Goal: Task Accomplishment & Management: Use online tool/utility

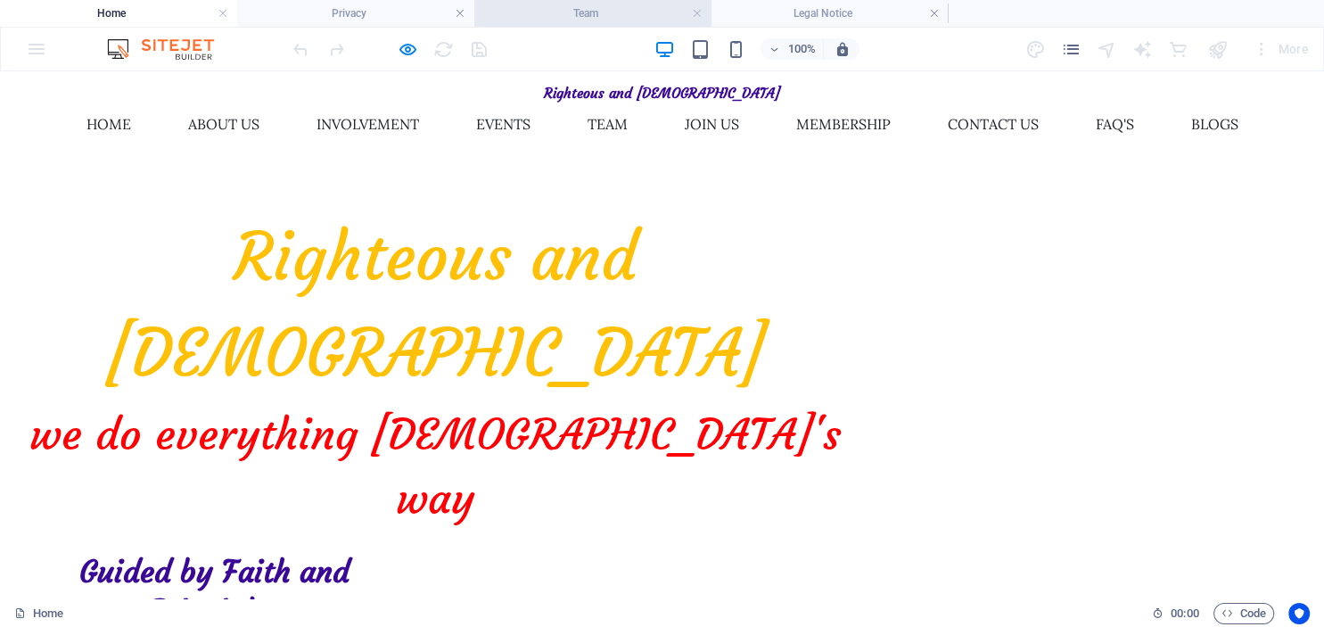
click at [622, 11] on h4 "Team" at bounding box center [592, 14] width 237 height 20
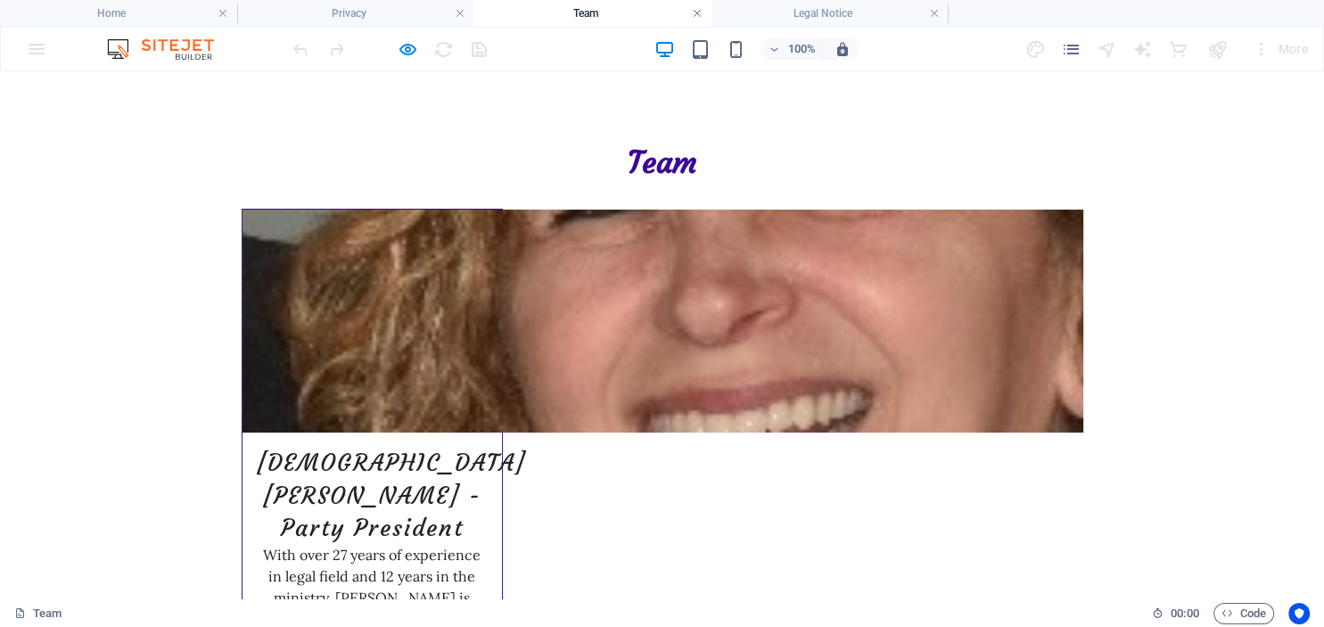
click at [697, 16] on link at bounding box center [697, 13] width 11 height 17
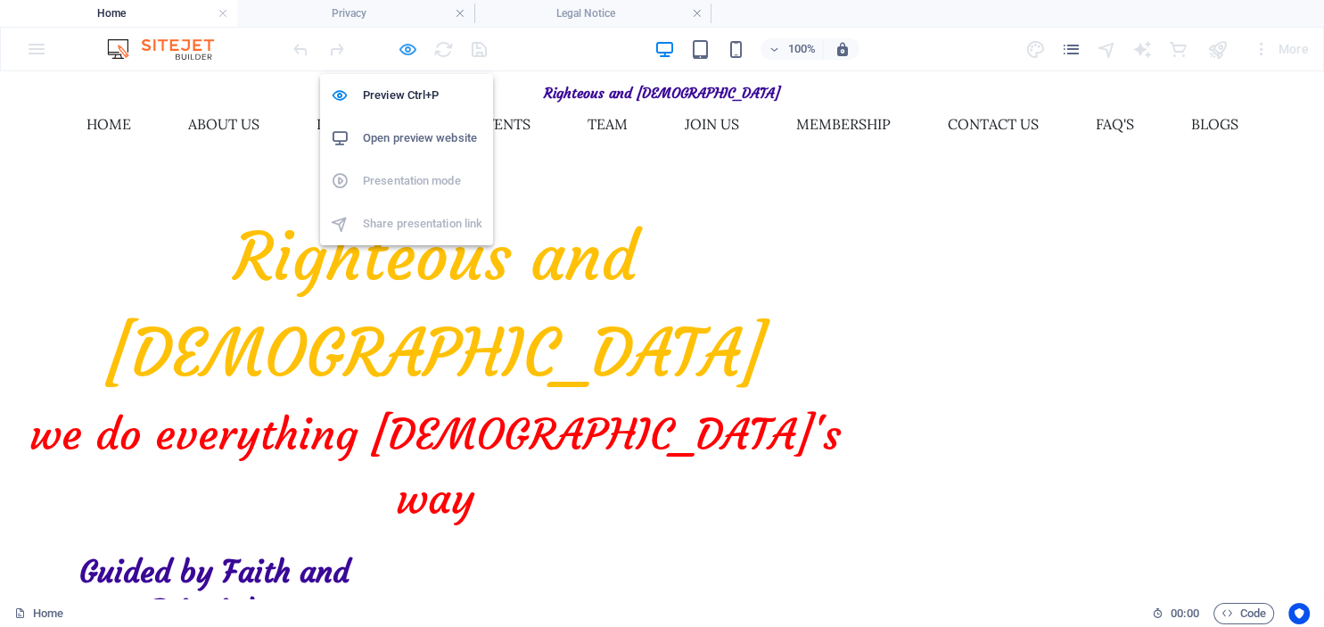
click at [405, 52] on icon "button" at bounding box center [408, 49] width 21 height 21
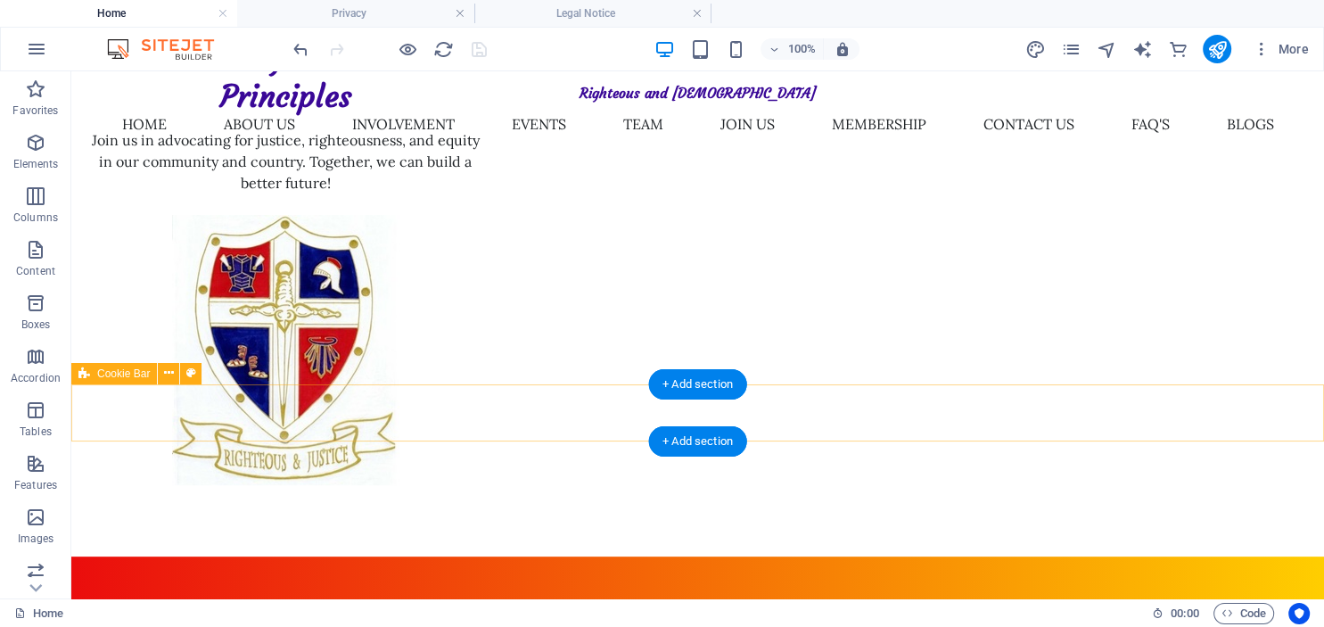
scroll to position [659, 0]
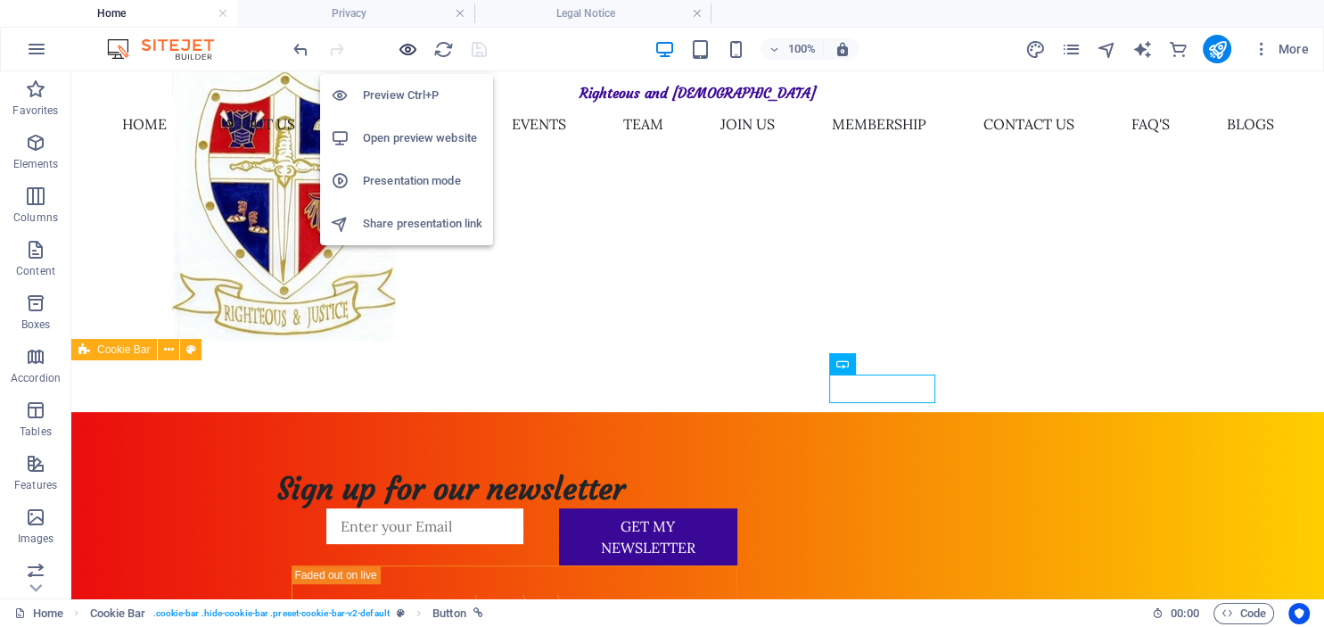
click at [406, 47] on icon "button" at bounding box center [408, 49] width 21 height 21
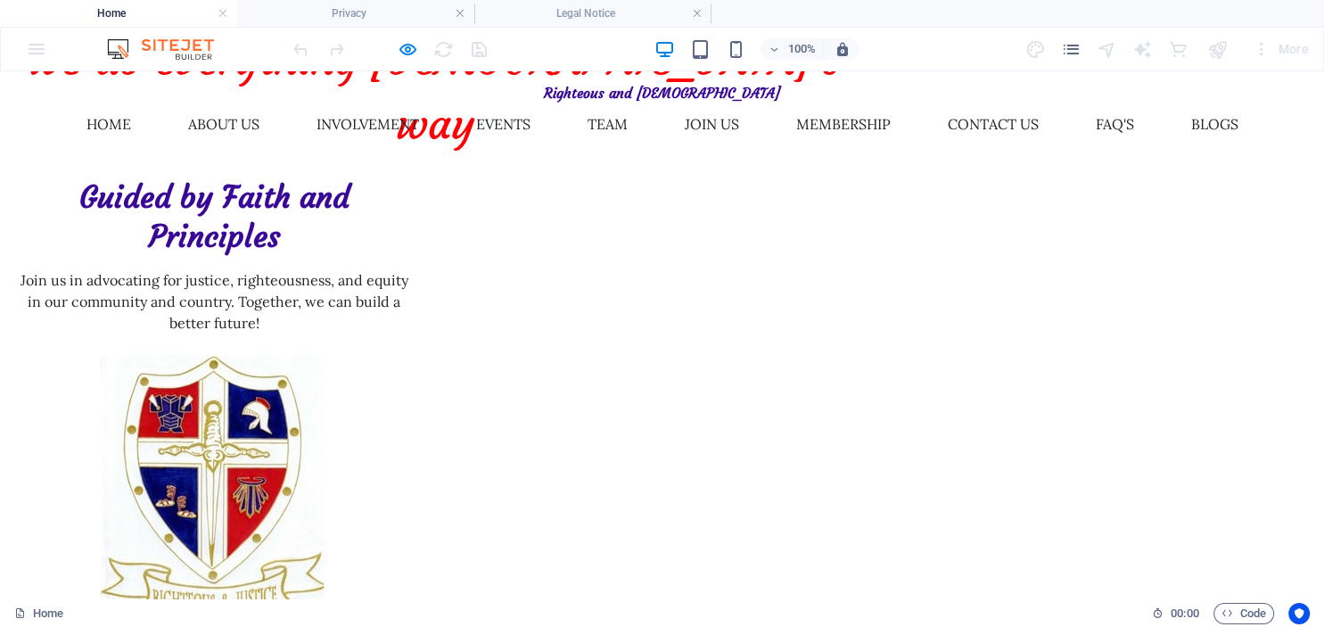
scroll to position [0, 0]
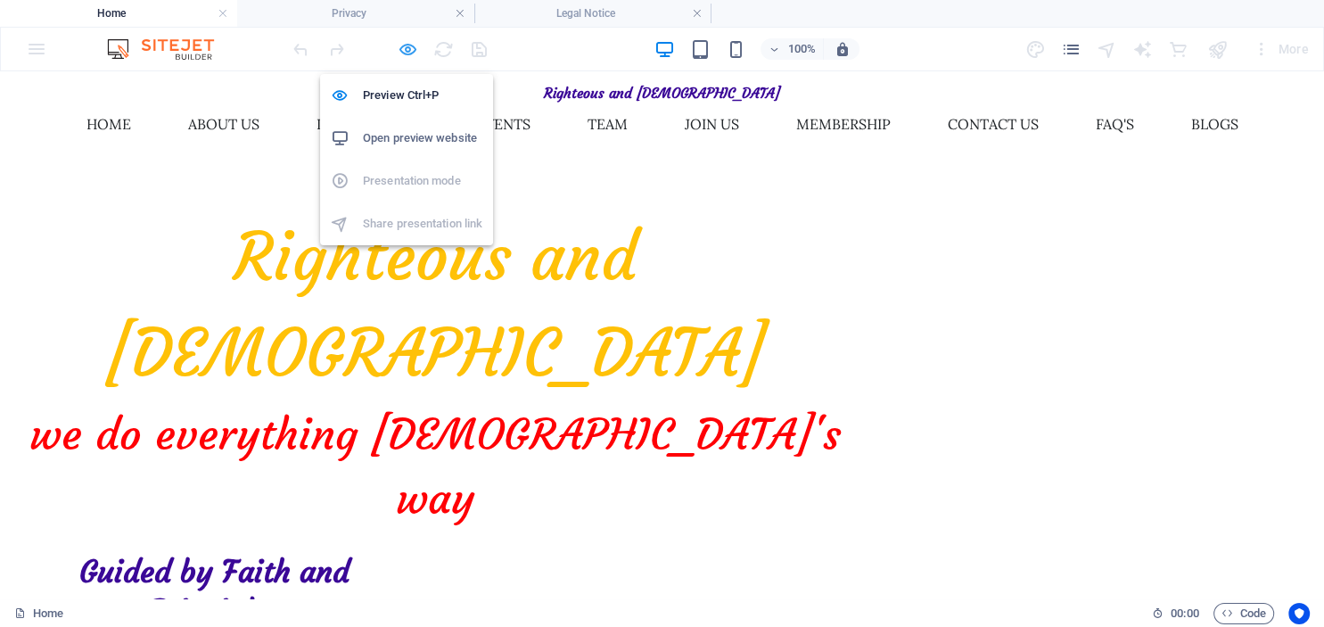
click at [406, 44] on icon "button" at bounding box center [408, 49] width 21 height 21
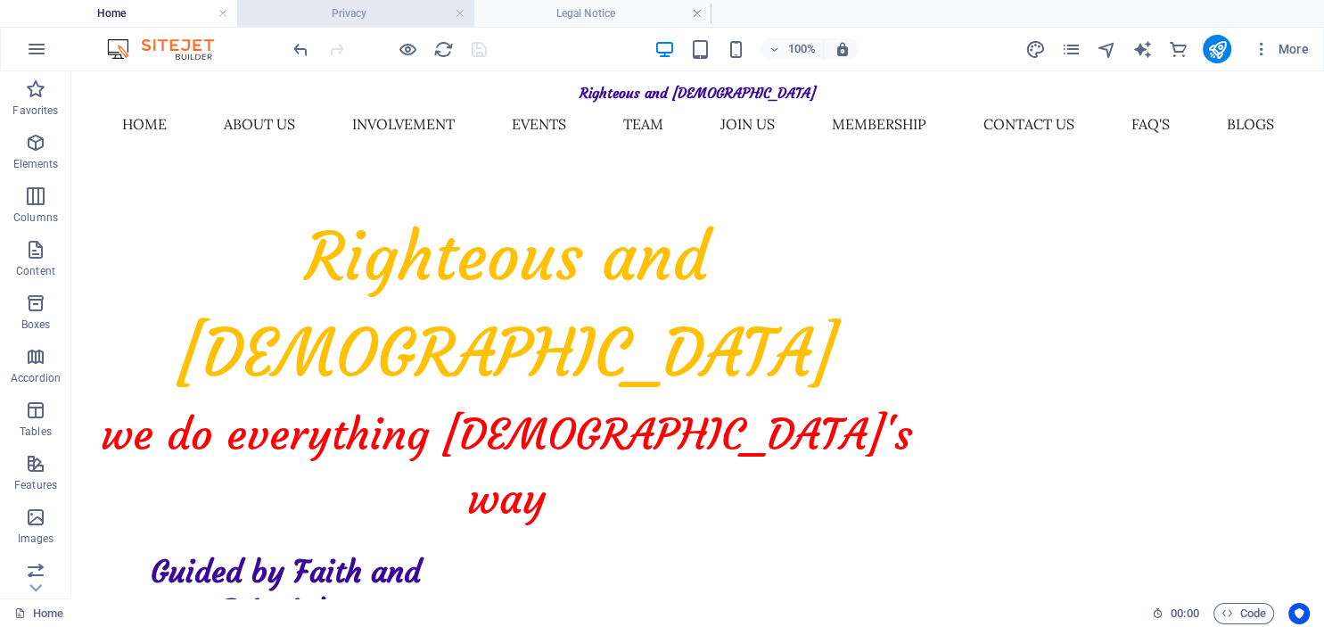
click at [372, 15] on h4 "Privacy" at bounding box center [355, 14] width 237 height 20
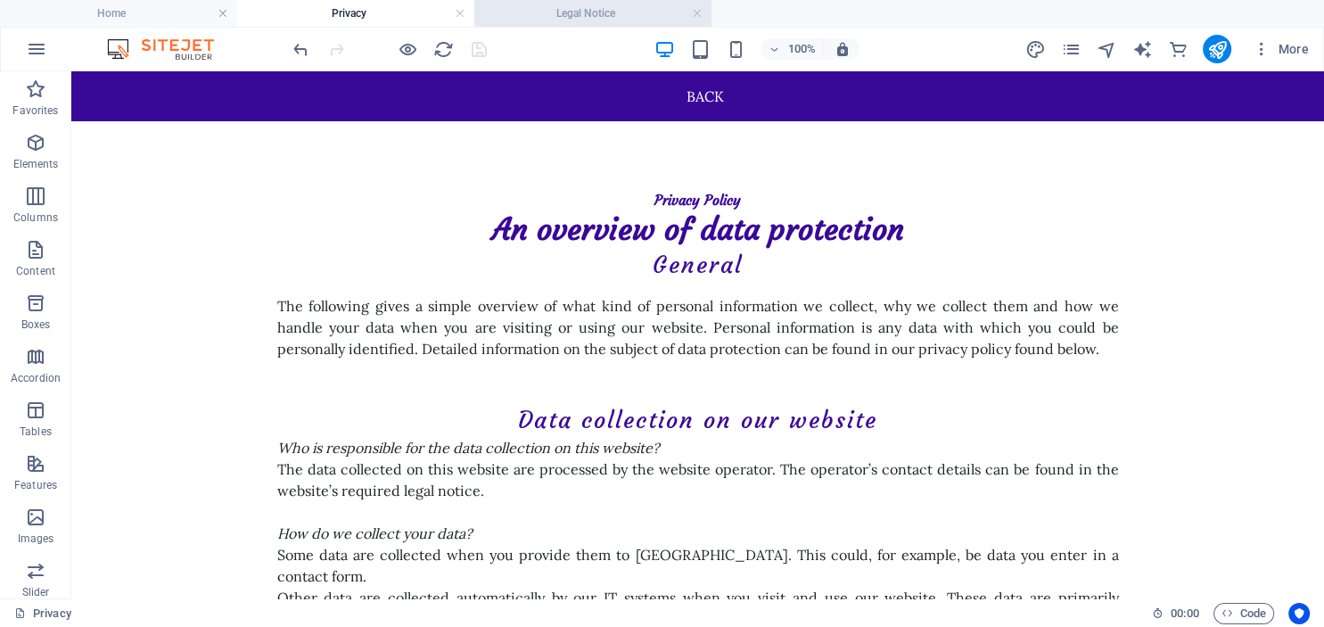
click at [567, 13] on h4 "Legal Notice" at bounding box center [592, 14] width 237 height 20
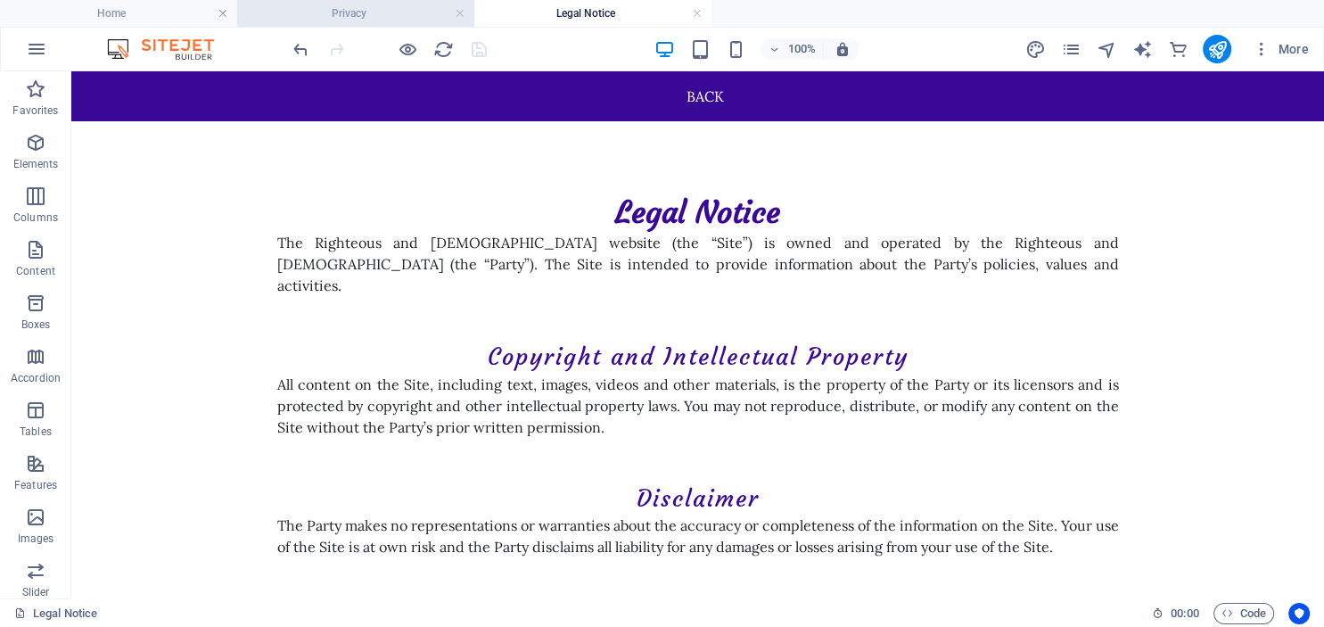
click at [340, 12] on h4 "Privacy" at bounding box center [355, 14] width 237 height 20
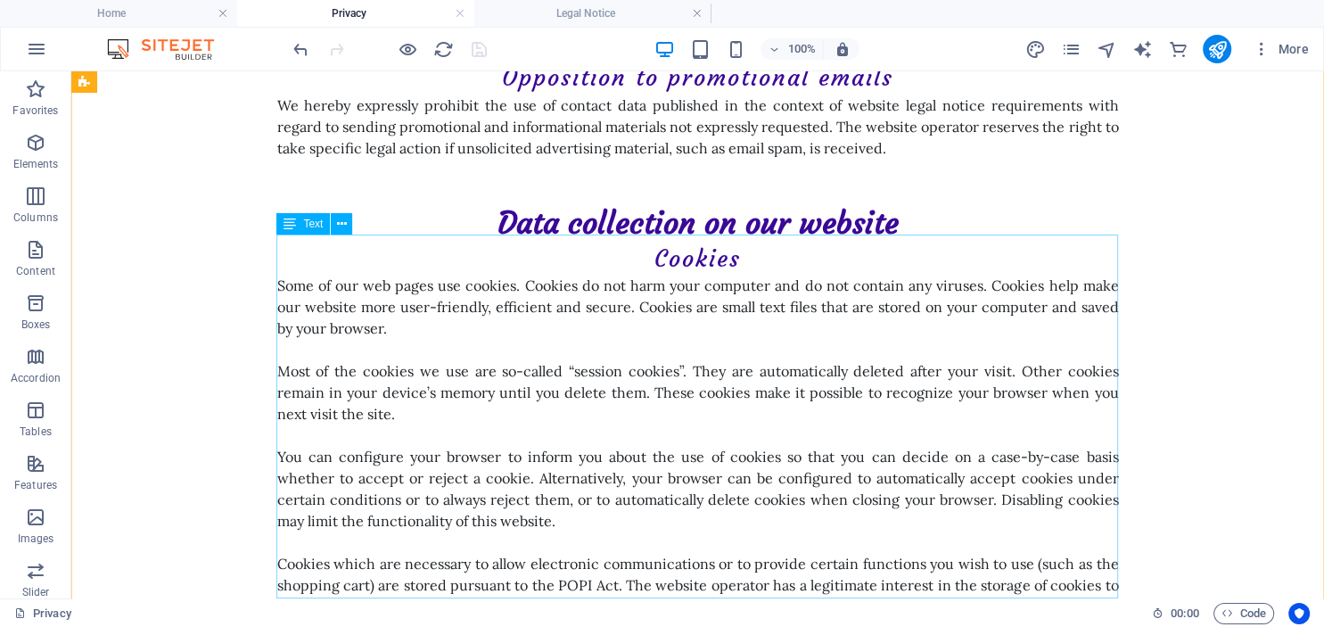
scroll to position [2447, 0]
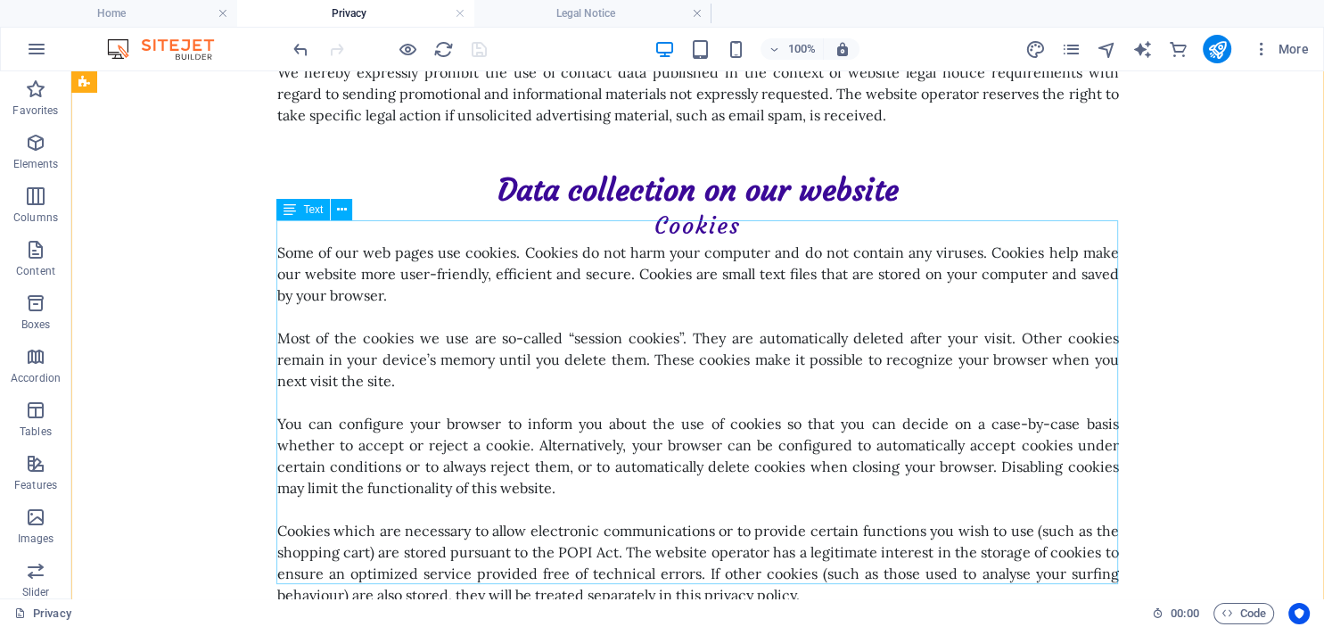
click at [565, 530] on div "Some of our web pages use cookies. Cookies do not harm your computer and do not…" at bounding box center [697, 424] width 841 height 364
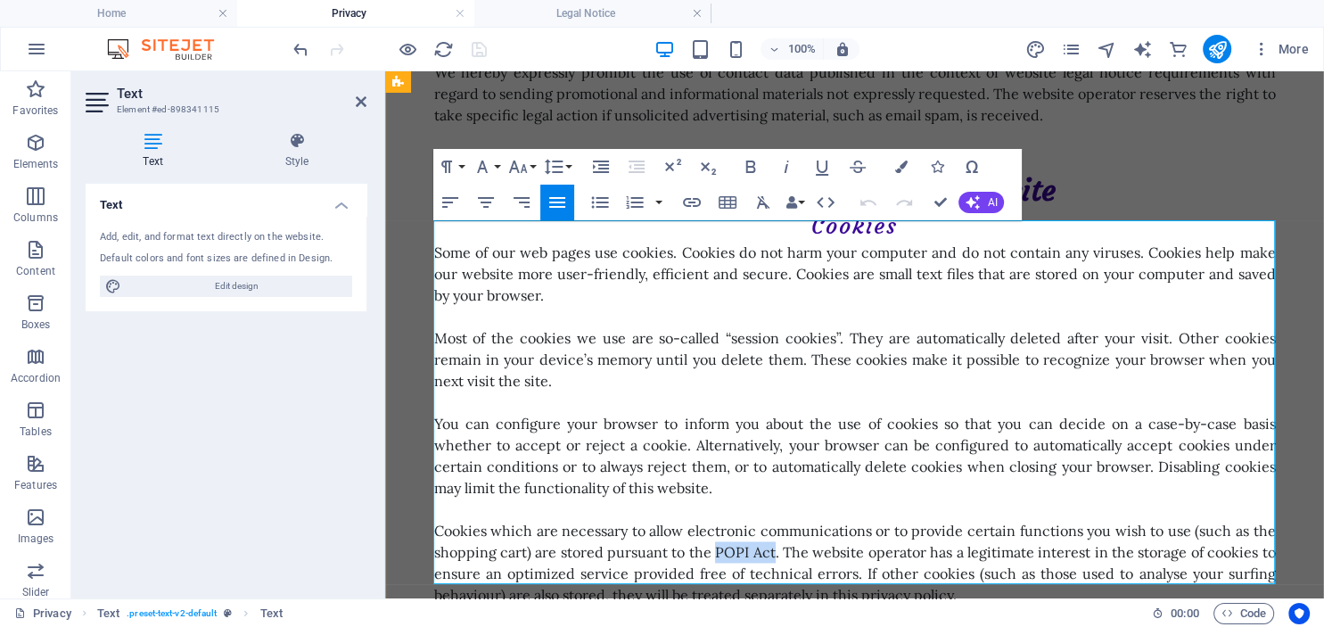
drag, startPoint x: 718, startPoint y: 531, endPoint x: 772, endPoint y: 529, distance: 54.4
click at [772, 529] on p "Cookies which are necessary to allow electronic communications or to provide ce…" at bounding box center [854, 563] width 841 height 86
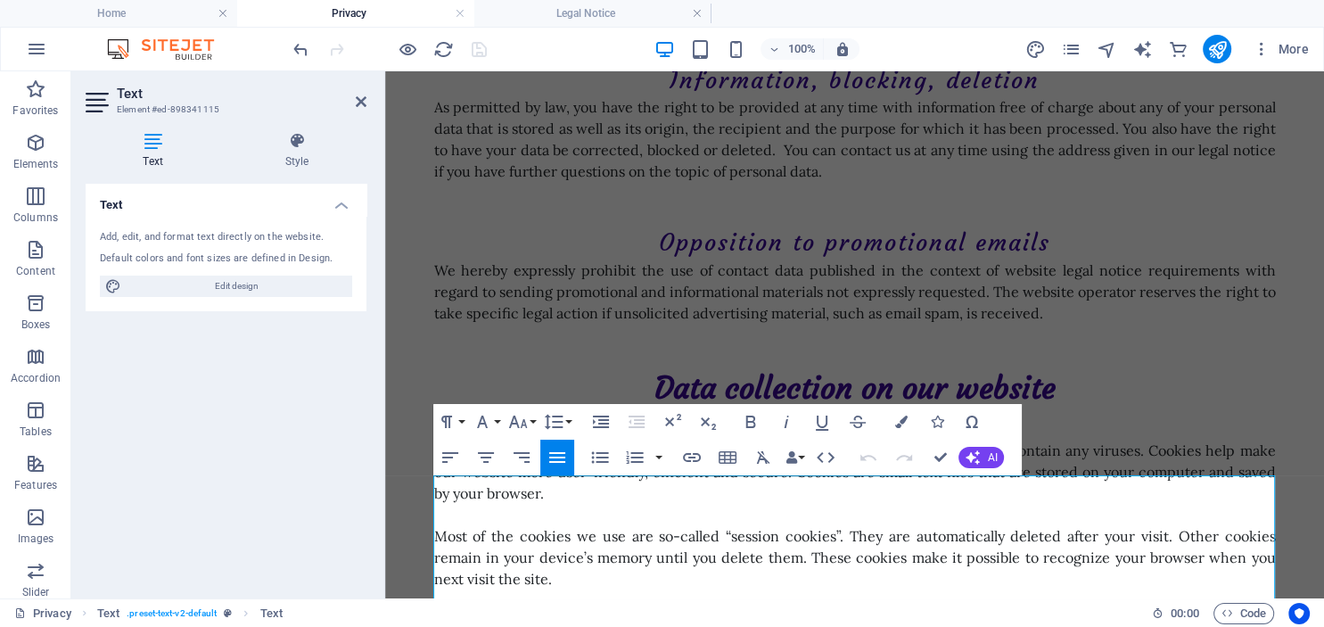
scroll to position [2164, 0]
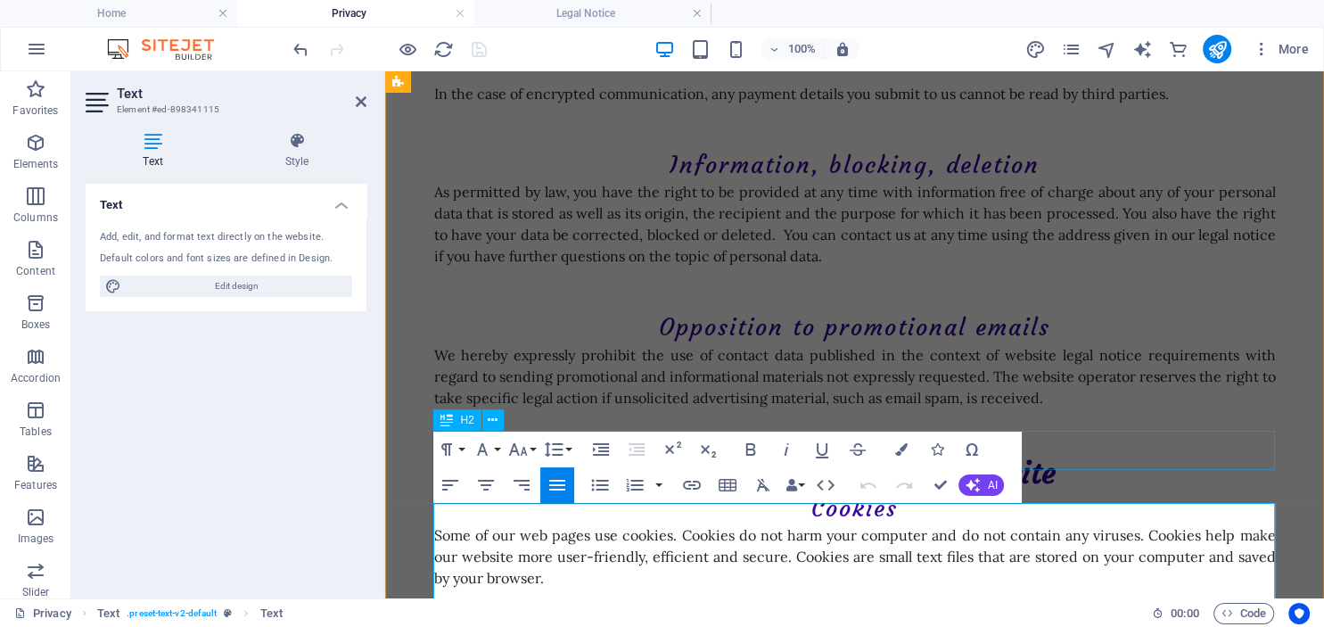
click at [1104, 453] on div "Data collection on our website" at bounding box center [854, 472] width 841 height 39
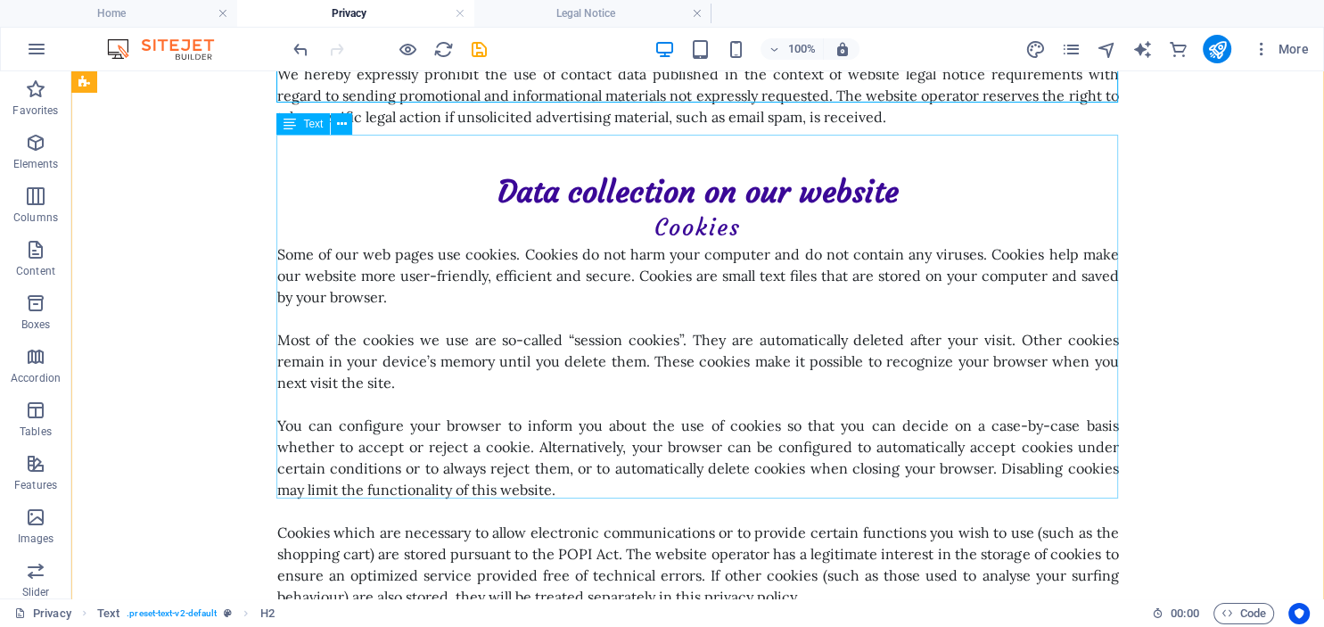
scroll to position [2541, 0]
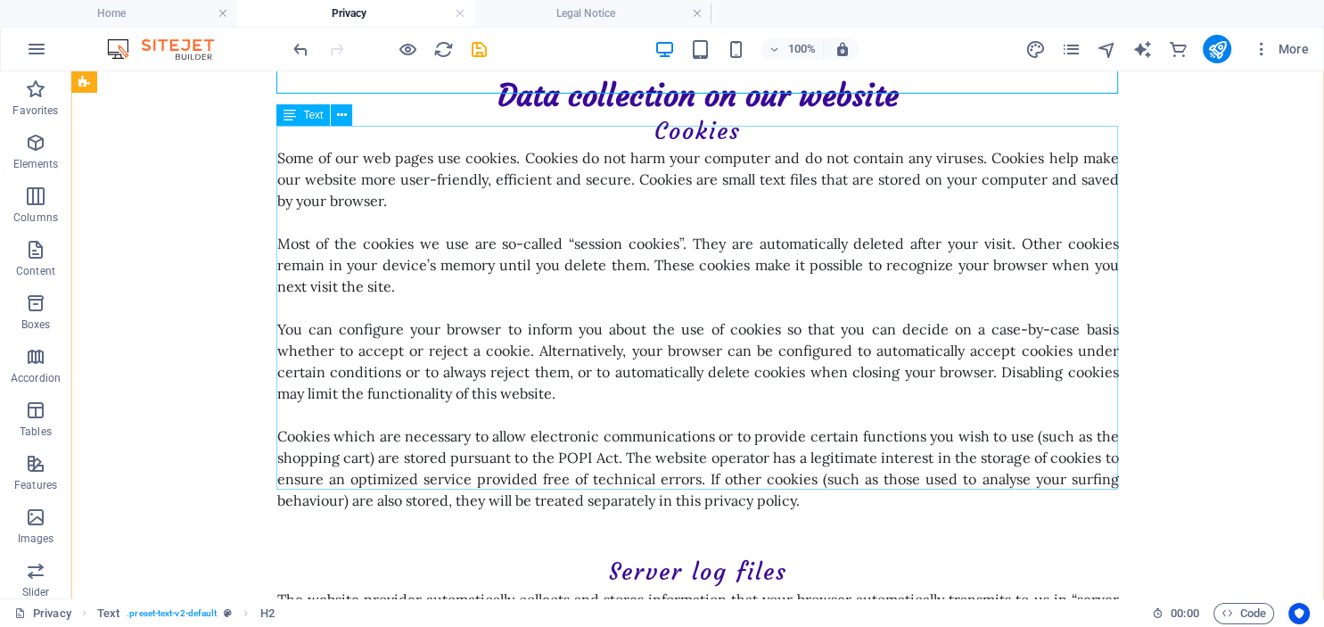
click at [612, 441] on div "Some of our web pages use cookies. Cookies do not harm your computer and do not…" at bounding box center [697, 329] width 841 height 364
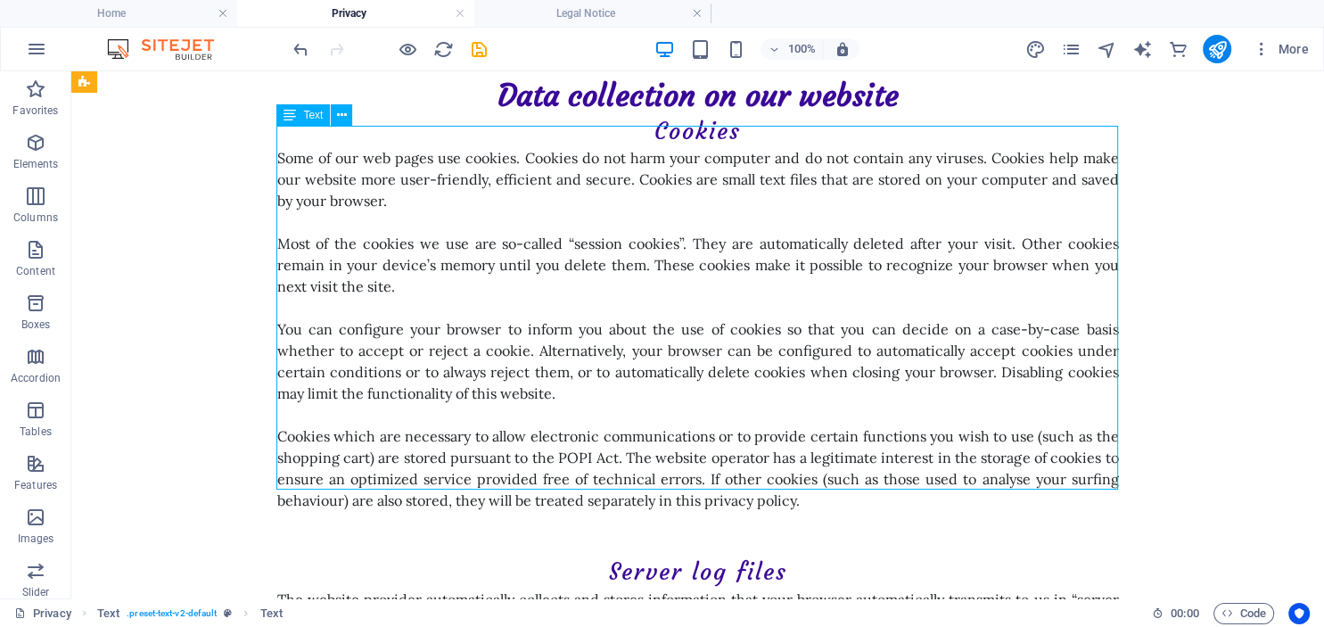
click at [612, 441] on div "Some of our web pages use cookies. Cookies do not harm your computer and do not…" at bounding box center [697, 329] width 841 height 364
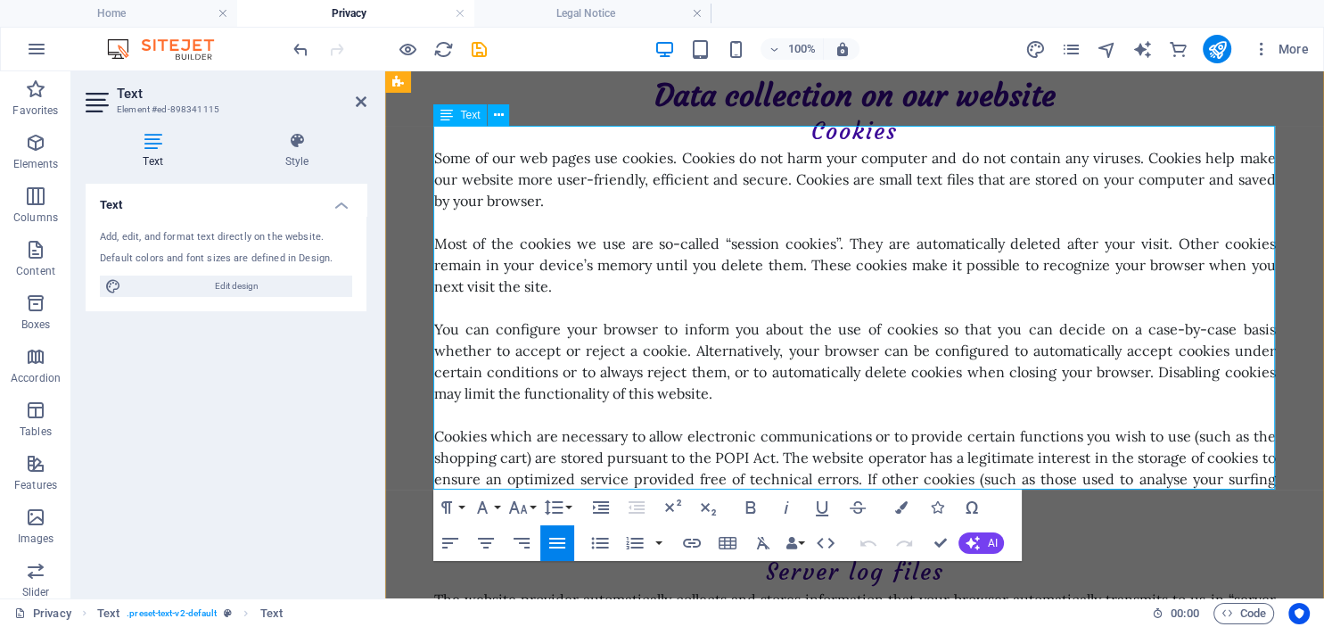
click at [772, 438] on p "Cookies which are necessary to allow electronic communications or to provide ce…" at bounding box center [854, 468] width 841 height 86
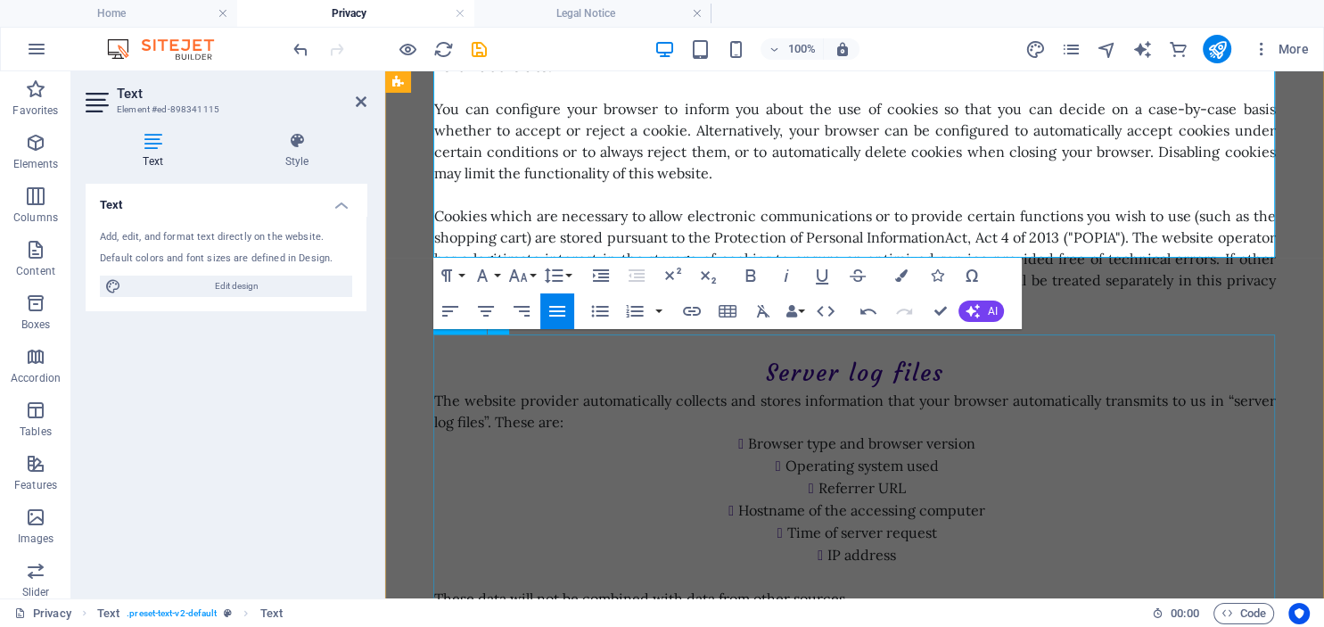
scroll to position [2824, 0]
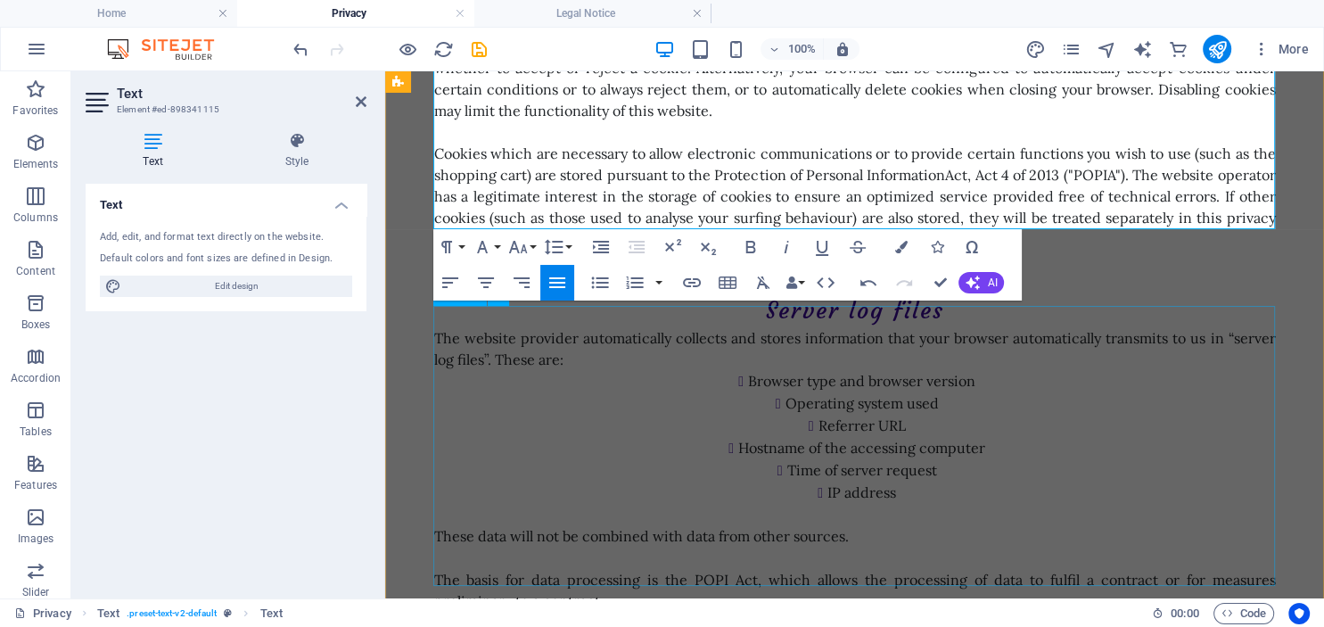
click at [649, 383] on div "The website provider automatically collects and stores information that your br…" at bounding box center [854, 468] width 841 height 283
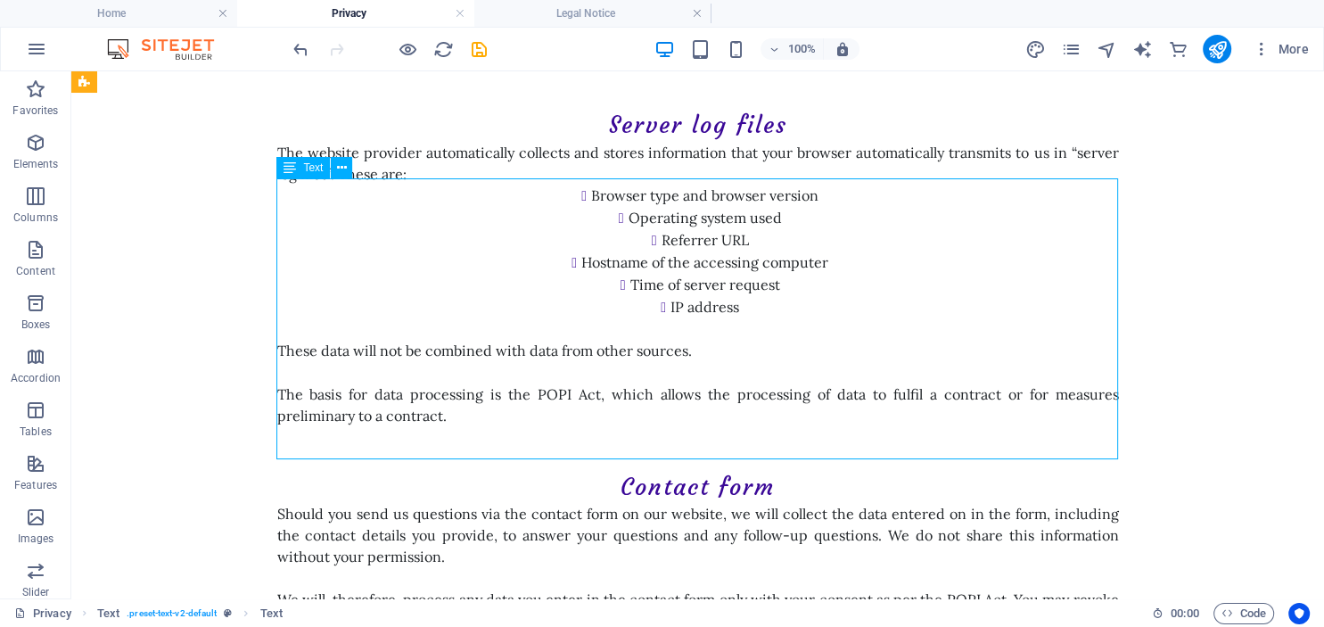
scroll to position [3012, 0]
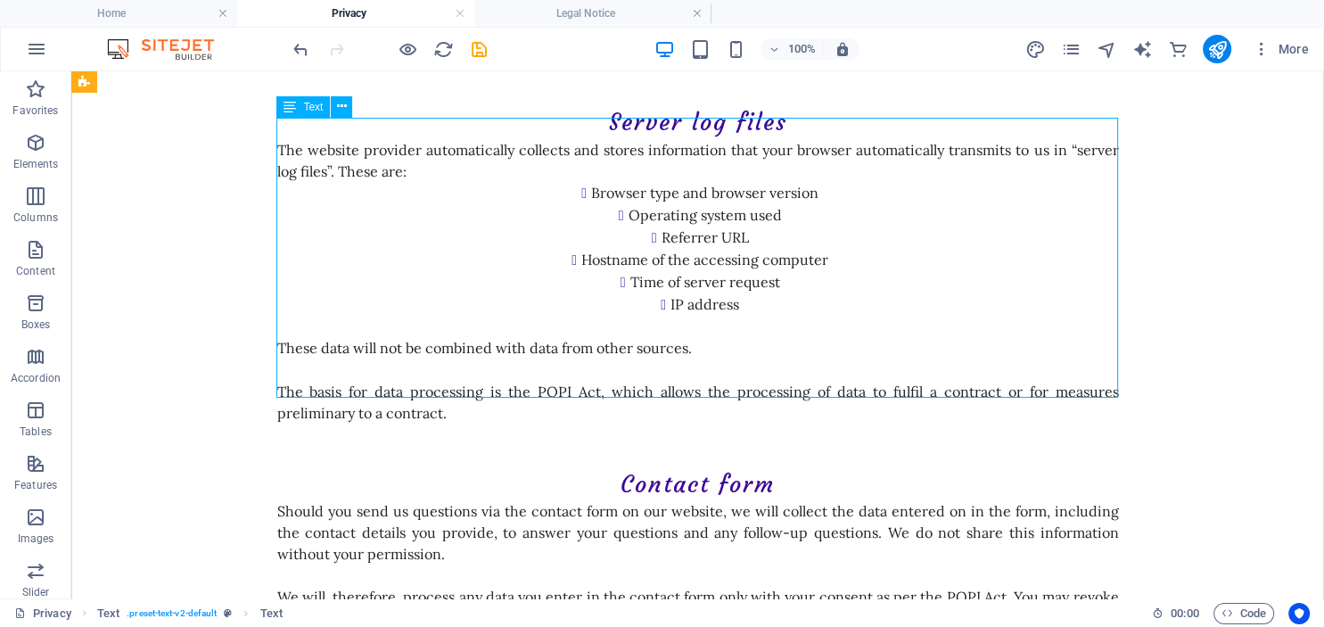
click at [554, 368] on div "The website provider automatically collects and stores information that your br…" at bounding box center [697, 280] width 841 height 283
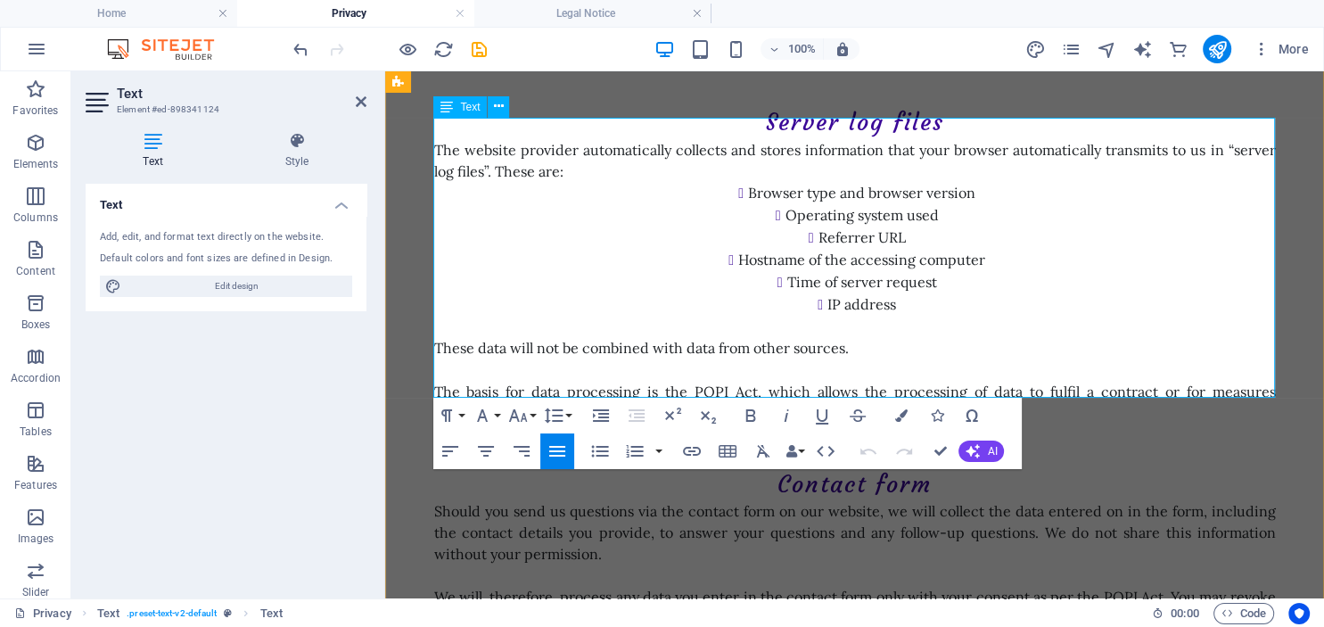
click at [726, 380] on p "The basis for data processing is the POPI Act, which allows the processing of d…" at bounding box center [854, 401] width 841 height 43
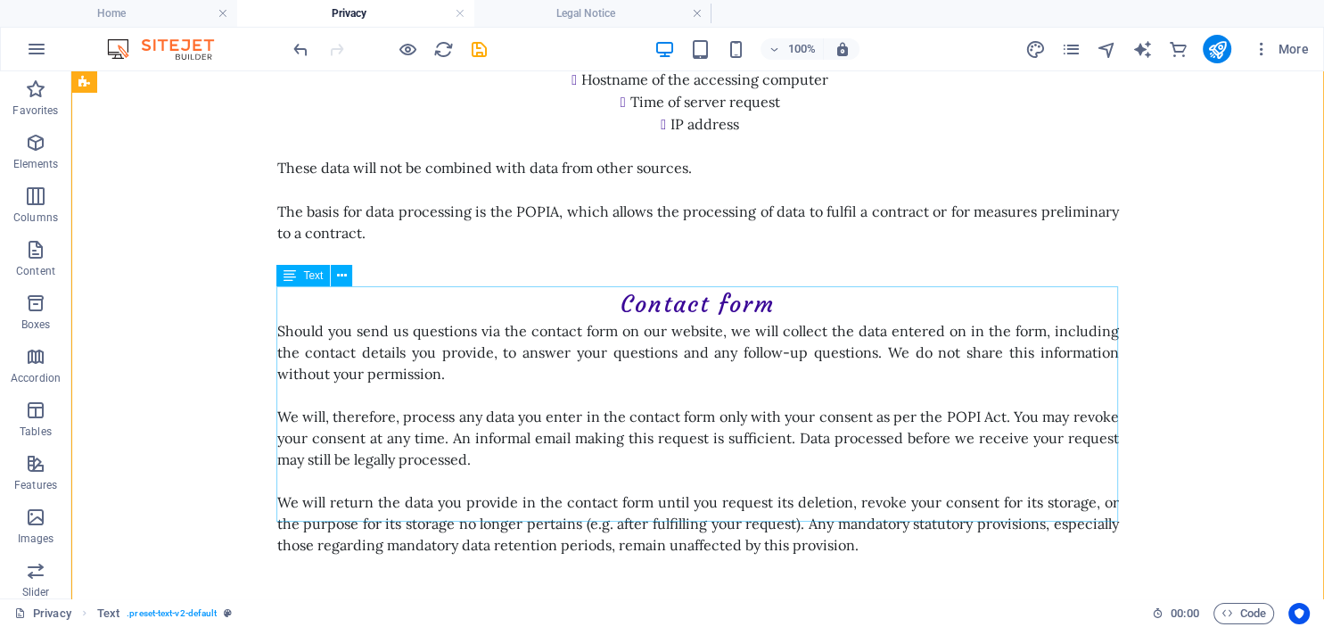
scroll to position [3200, 0]
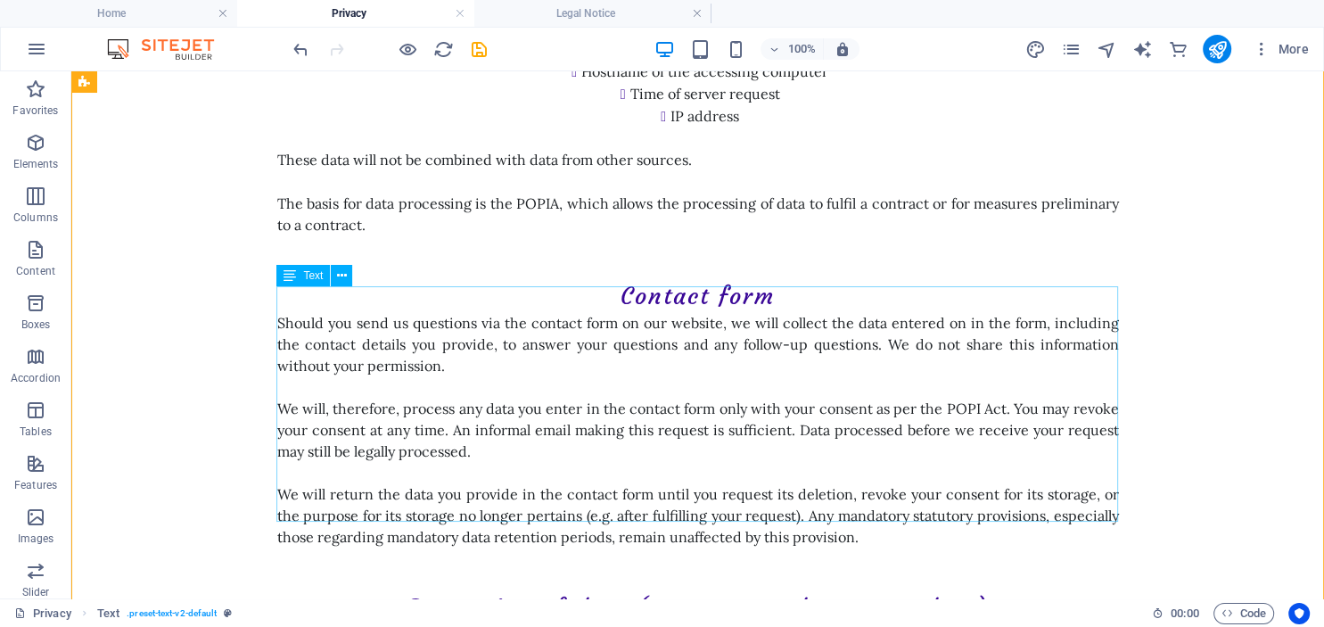
click at [961, 382] on div "Should you send us questions via the contact form on our website, we will colle…" at bounding box center [697, 428] width 841 height 235
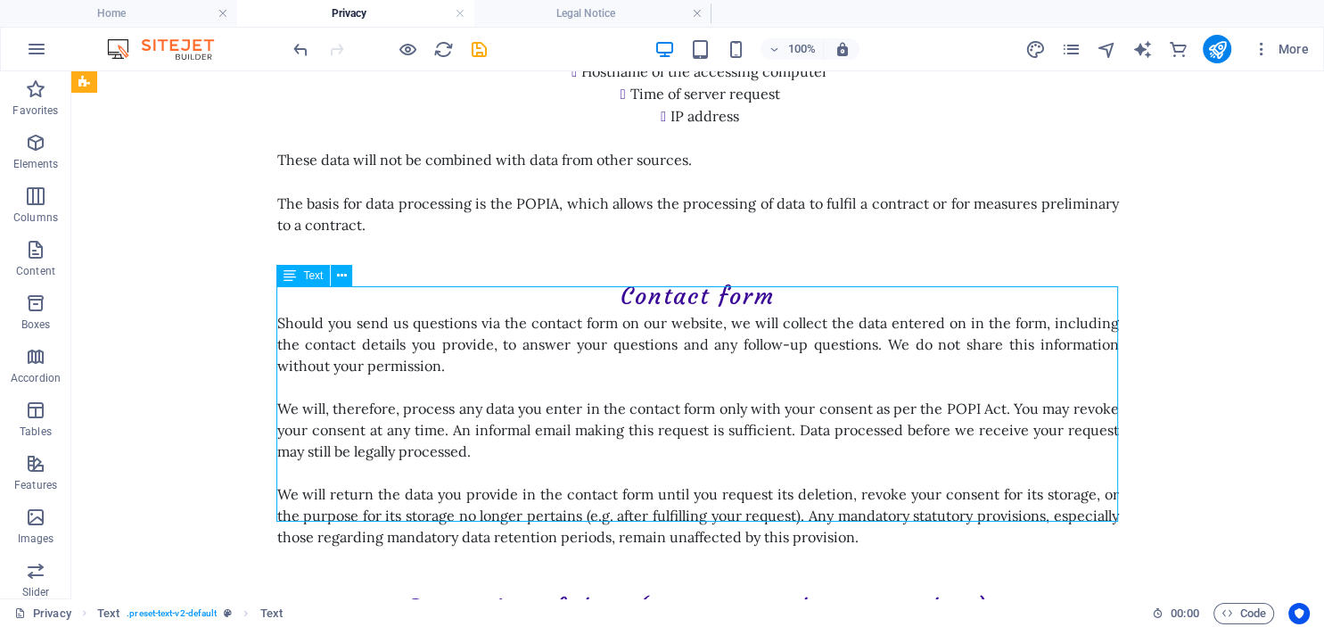
click at [961, 382] on div "Should you send us questions via the contact form on our website, we will colle…" at bounding box center [697, 428] width 841 height 235
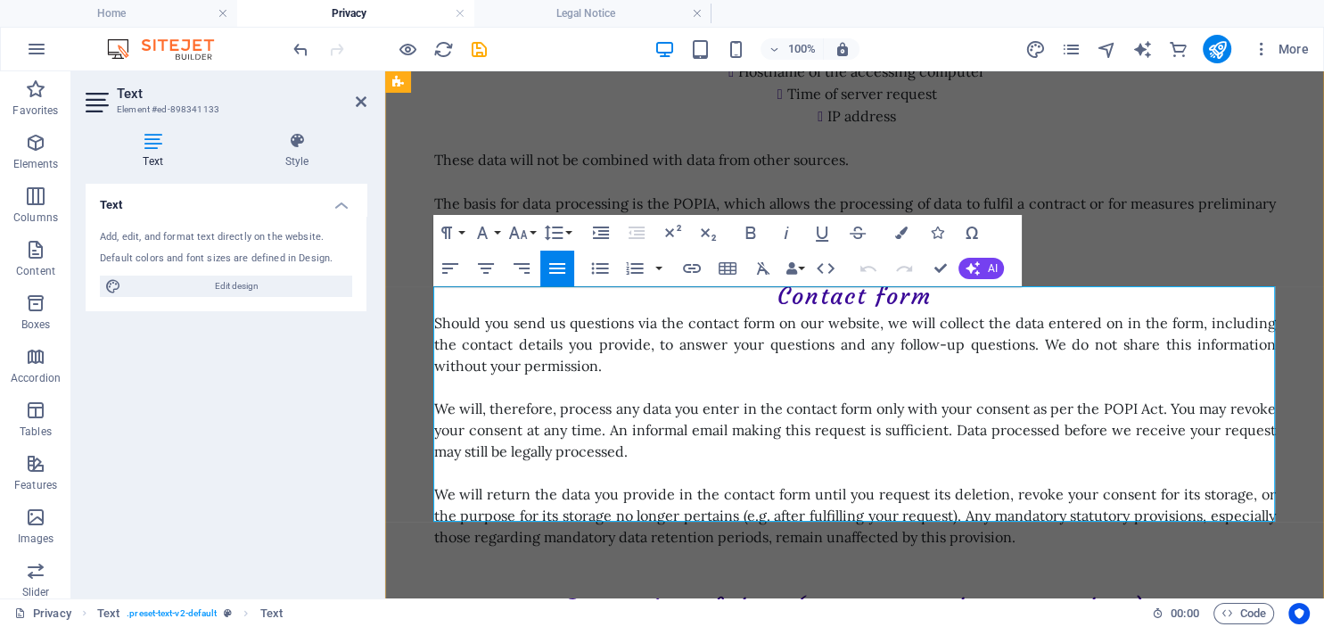
click at [1136, 397] on p "We will, therefore, process any data you enter in the contact form only with yo…" at bounding box center [854, 429] width 841 height 64
click at [437, 546] on div at bounding box center [854, 568] width 841 height 45
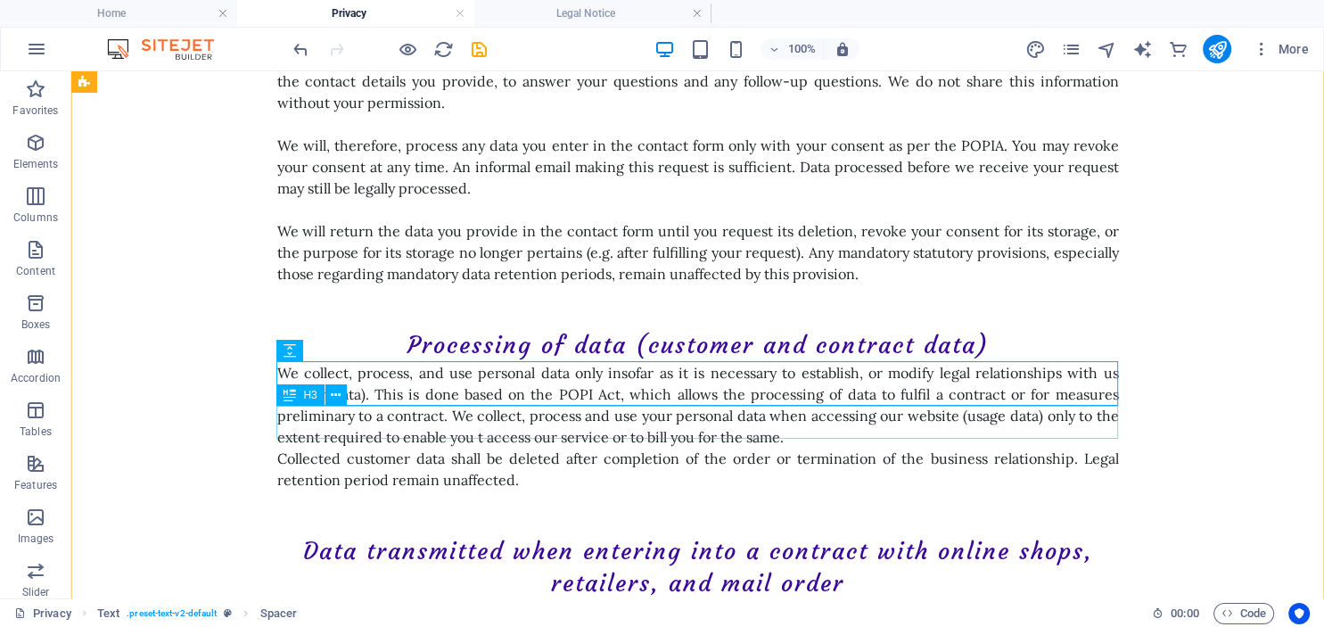
scroll to position [3576, 0]
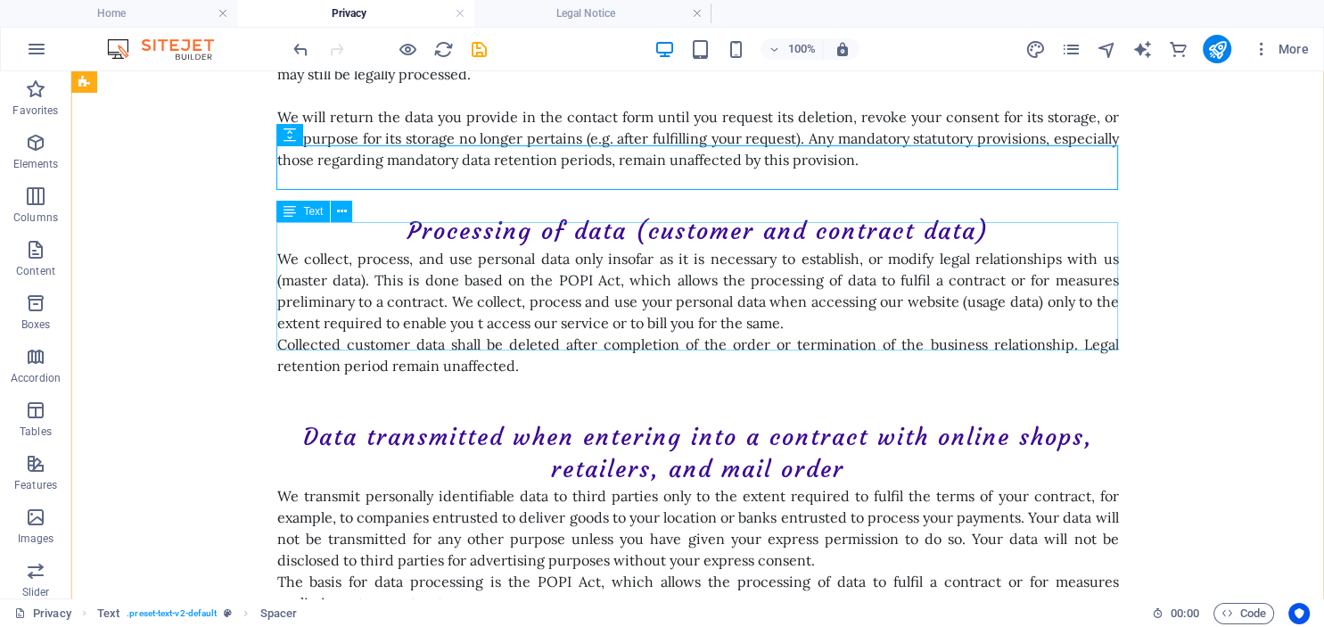
click at [580, 255] on div "We collect, process, and use personal data only insofar as it is necessary to e…" at bounding box center [697, 312] width 841 height 128
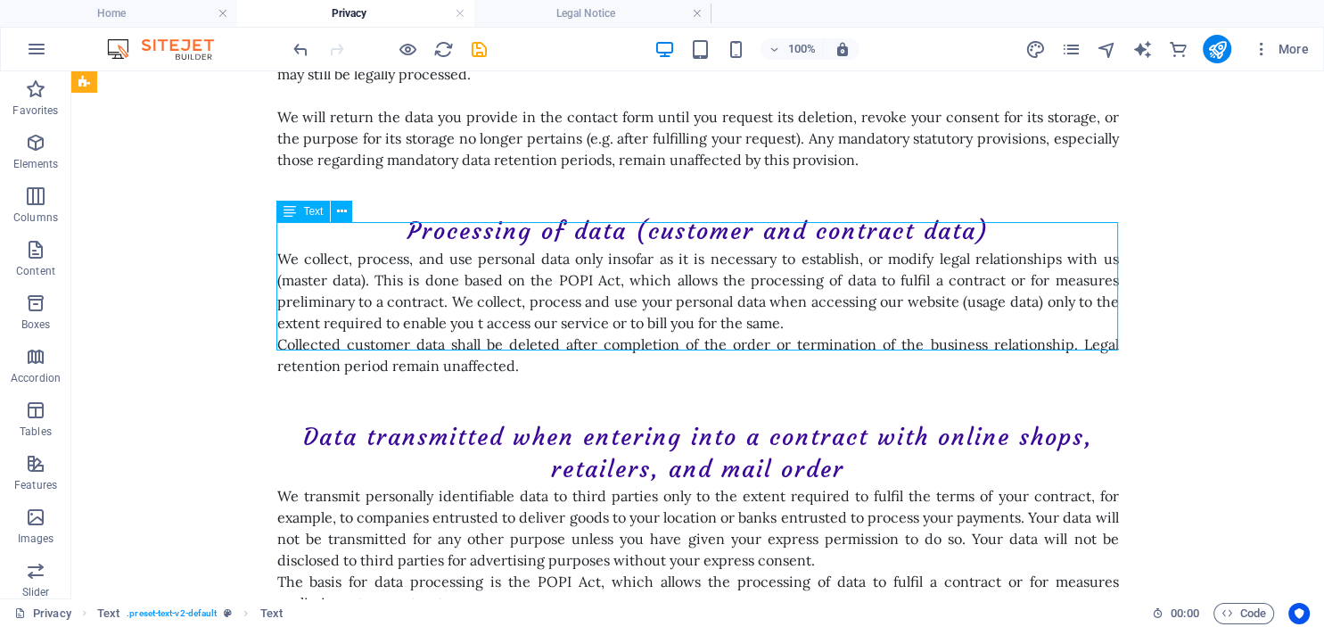
click at [580, 255] on div "We collect, process, and use personal data only insofar as it is necessary to e…" at bounding box center [697, 312] width 841 height 128
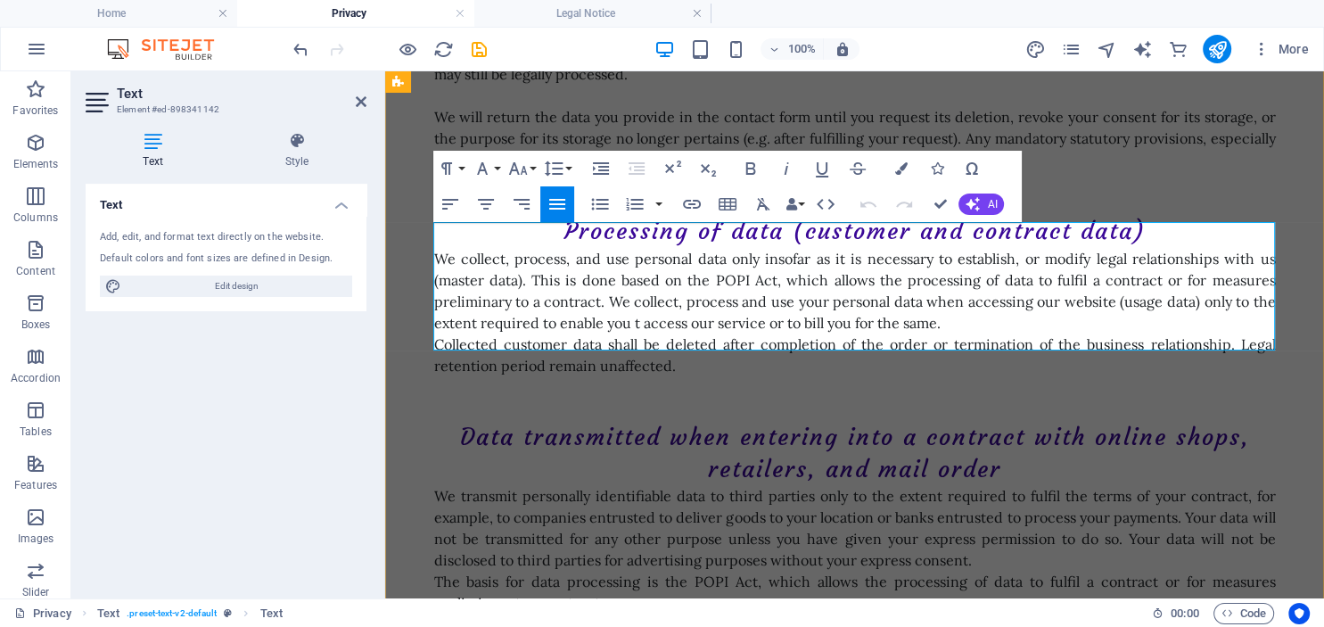
click at [747, 255] on p "We collect, process, and use personal data only insofar as it is necessary to e…" at bounding box center [854, 291] width 841 height 86
click at [957, 297] on p "We collect, process, and use personal data only insofar as it is necessary to e…" at bounding box center [854, 291] width 841 height 86
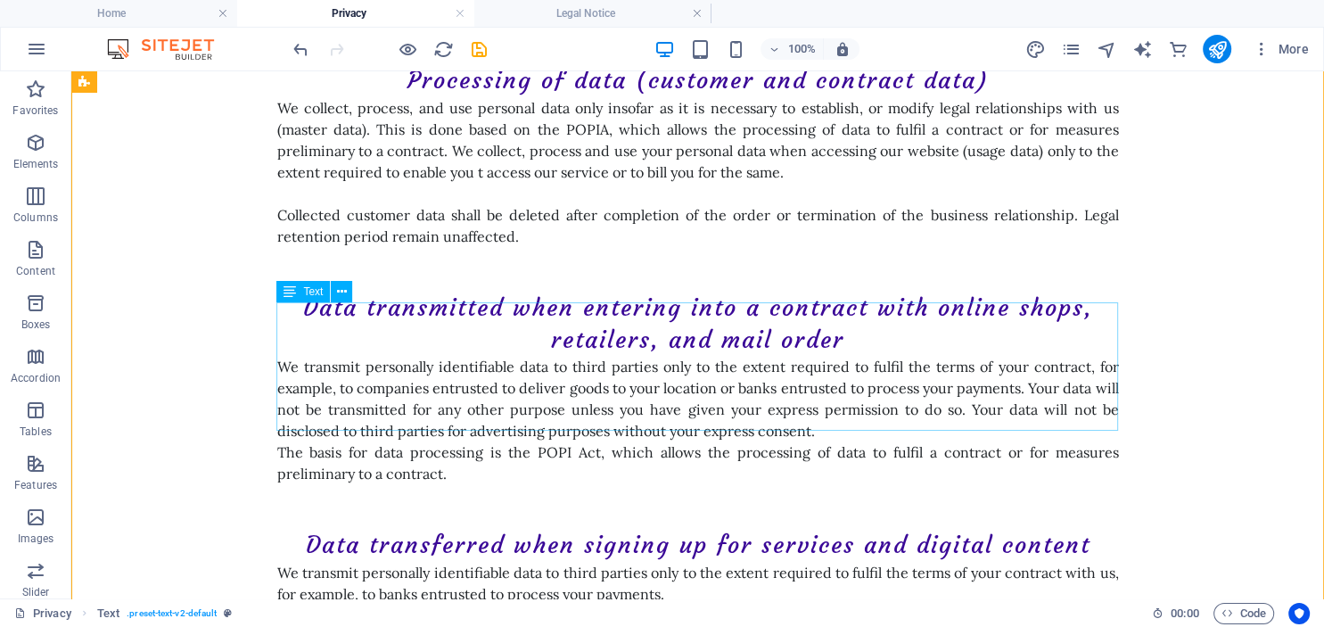
scroll to position [3765, 0]
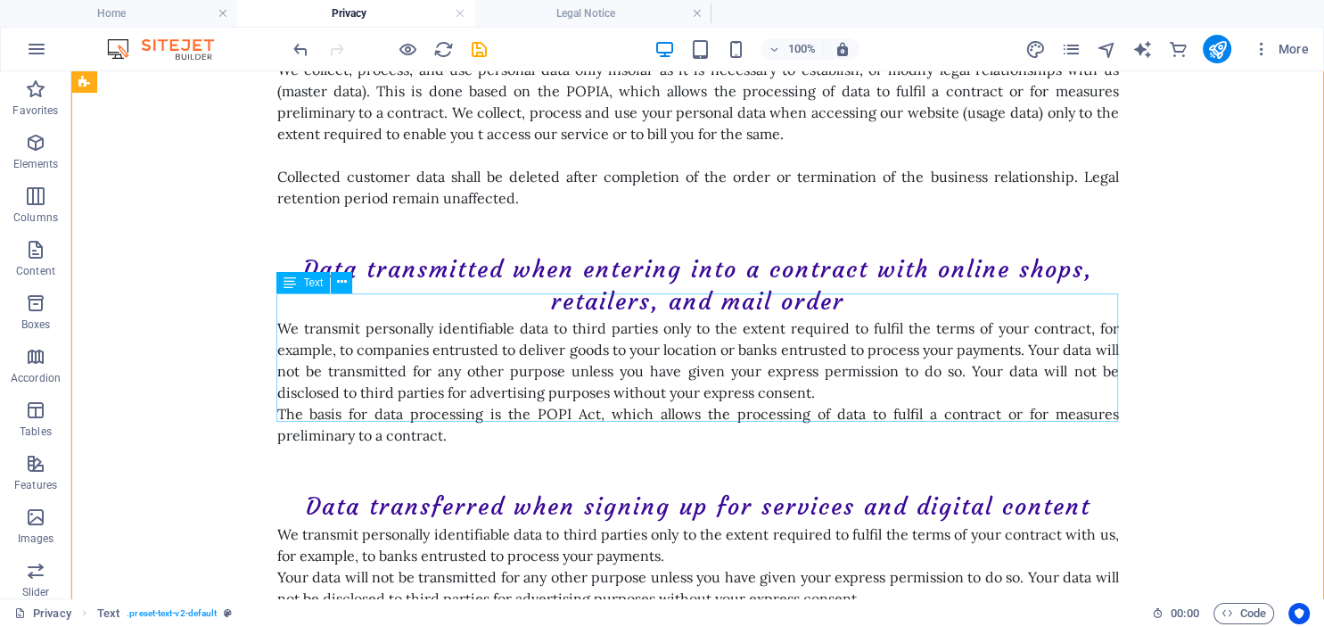
click at [828, 367] on div "We transmit personally identifiable data to third parties only to the extent re…" at bounding box center [697, 381] width 841 height 128
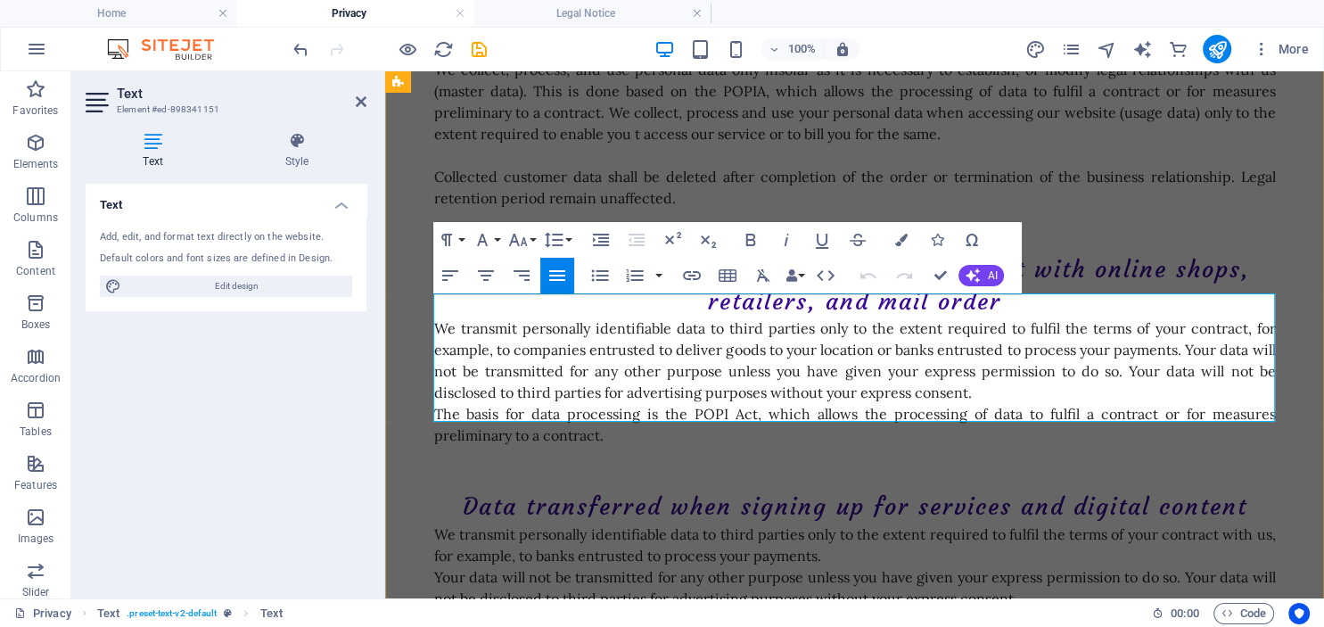
click at [982, 365] on p "We transmit personally identifiable data to third parties only to the extent re…" at bounding box center [854, 360] width 841 height 86
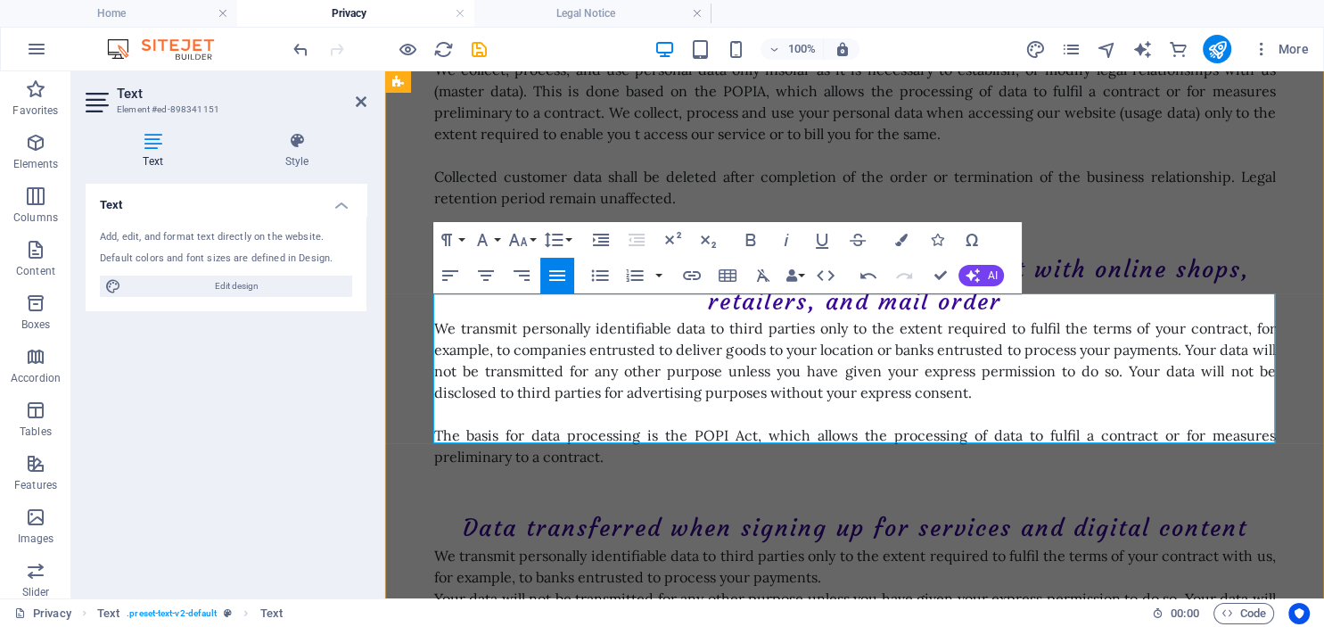
click at [728, 424] on p "The basis for data processing is the POPI Act, which allows the processing of d…" at bounding box center [854, 445] width 841 height 43
click at [740, 424] on p "The basis for data processing is the POPIAct, which allows the processing of da…" at bounding box center [854, 445] width 841 height 43
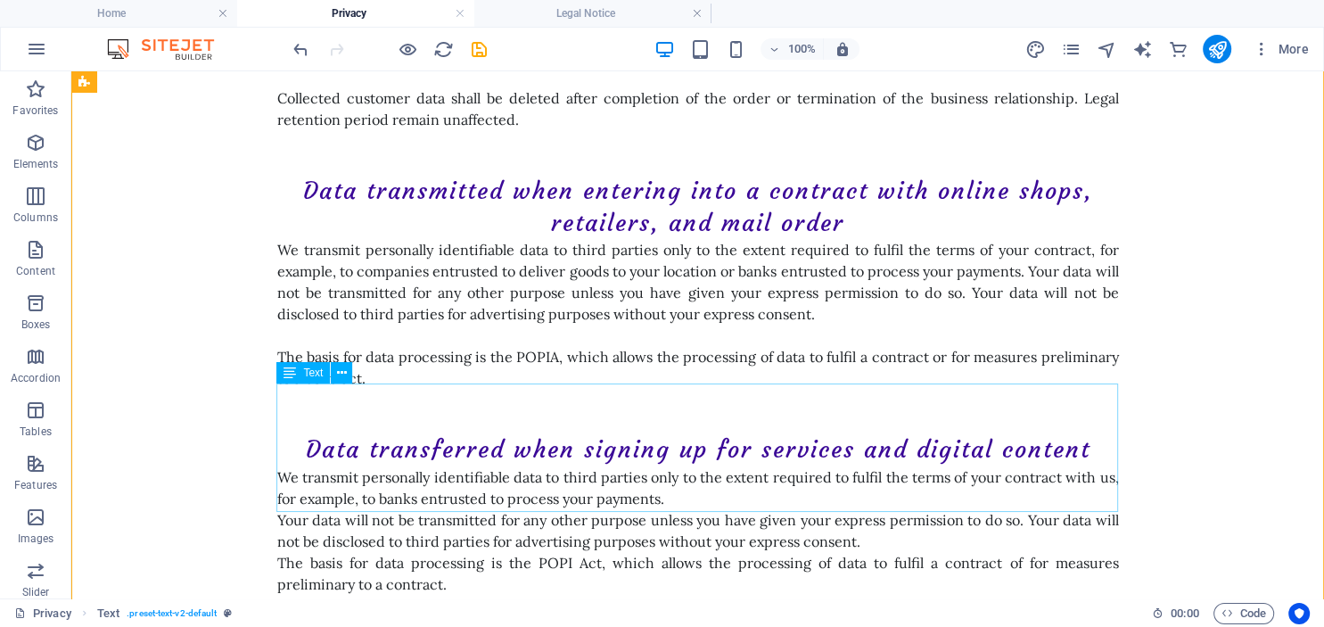
scroll to position [3953, 0]
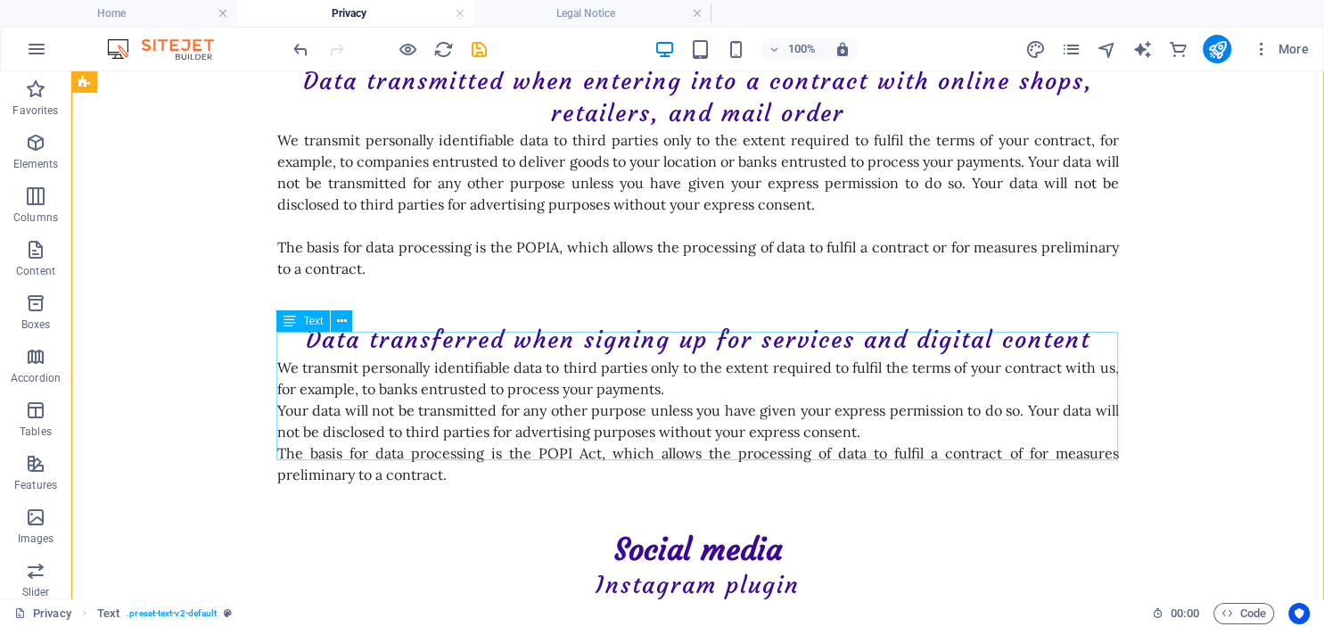
click at [668, 406] on div "We transmit personally identifiable data to third parties only to the extent re…" at bounding box center [697, 421] width 841 height 128
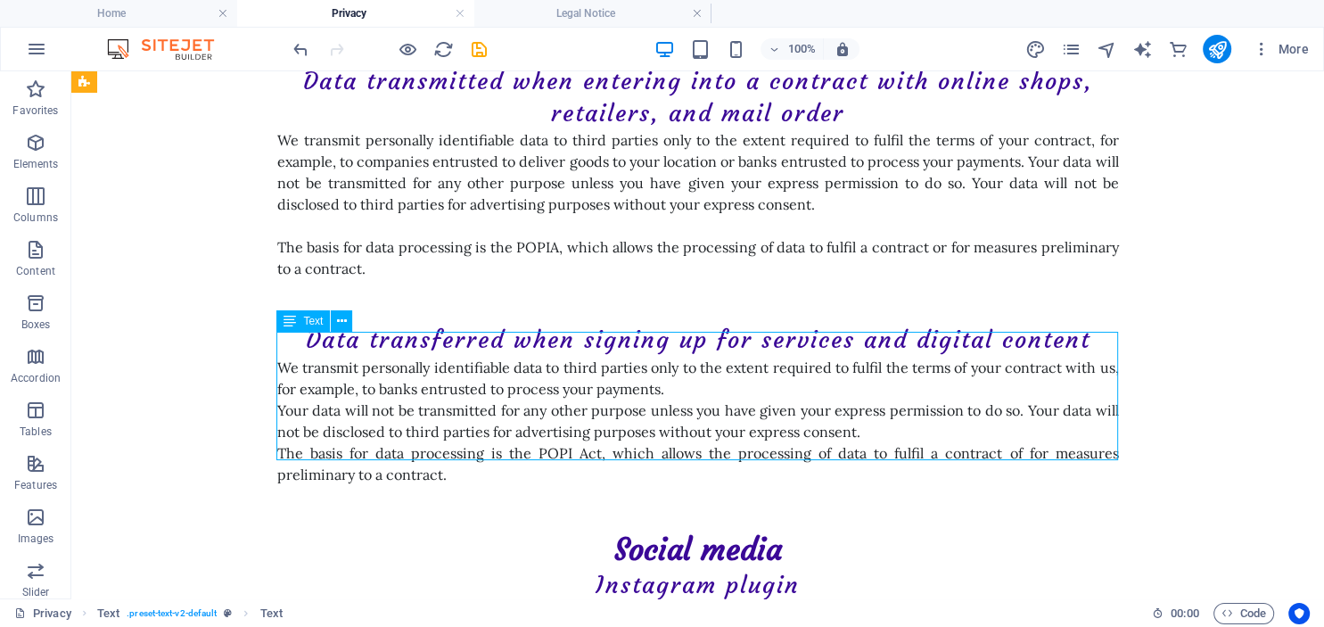
click at [668, 406] on div "We transmit personally identifiable data to third parties only to the extent re…" at bounding box center [697, 421] width 841 height 128
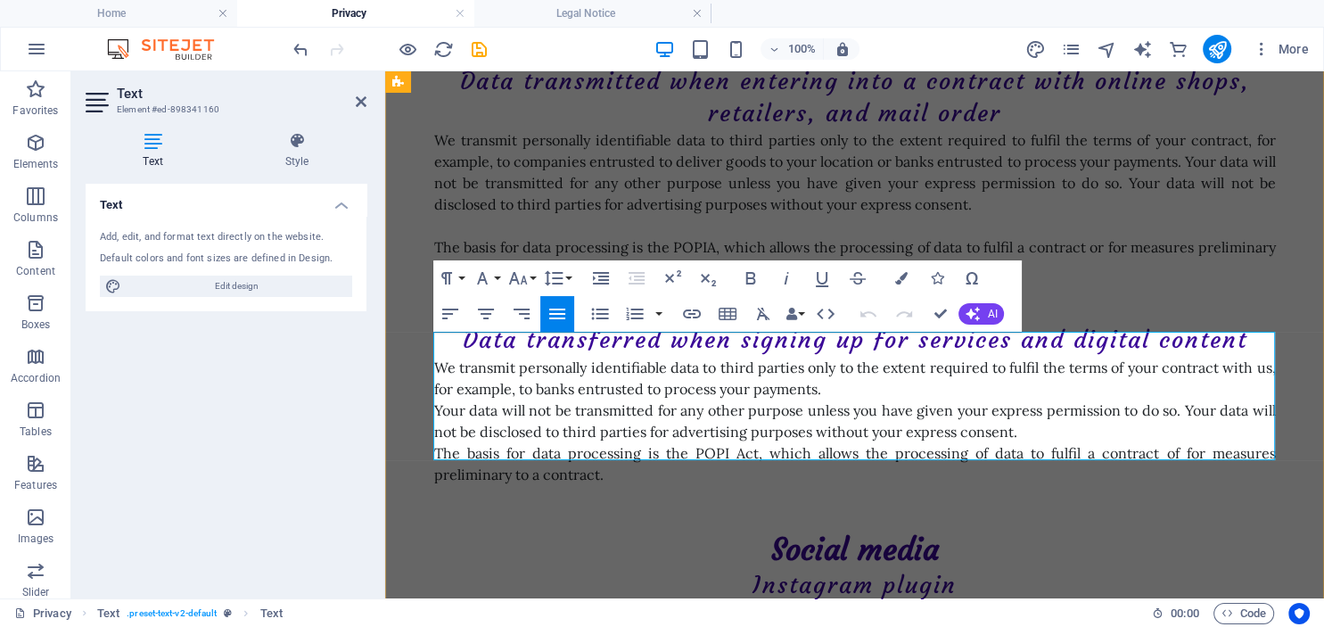
click at [847, 365] on p "We transmit personally identifiable data to third parties only to the extent re…" at bounding box center [854, 378] width 841 height 43
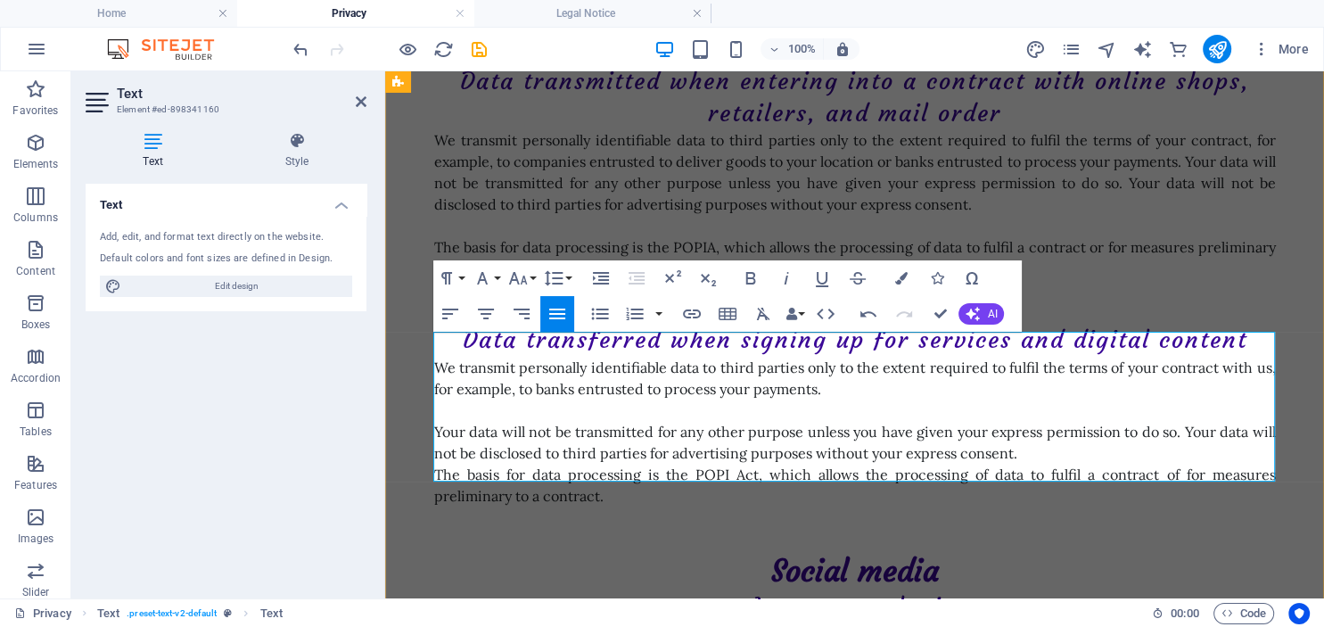
click at [727, 464] on p "The basis for data processing is the POPI Act, which allows the processing of d…" at bounding box center [854, 485] width 841 height 43
click at [1046, 431] on p "Your data will not be transmitted for any other purpose unless you have given y…" at bounding box center [854, 442] width 841 height 43
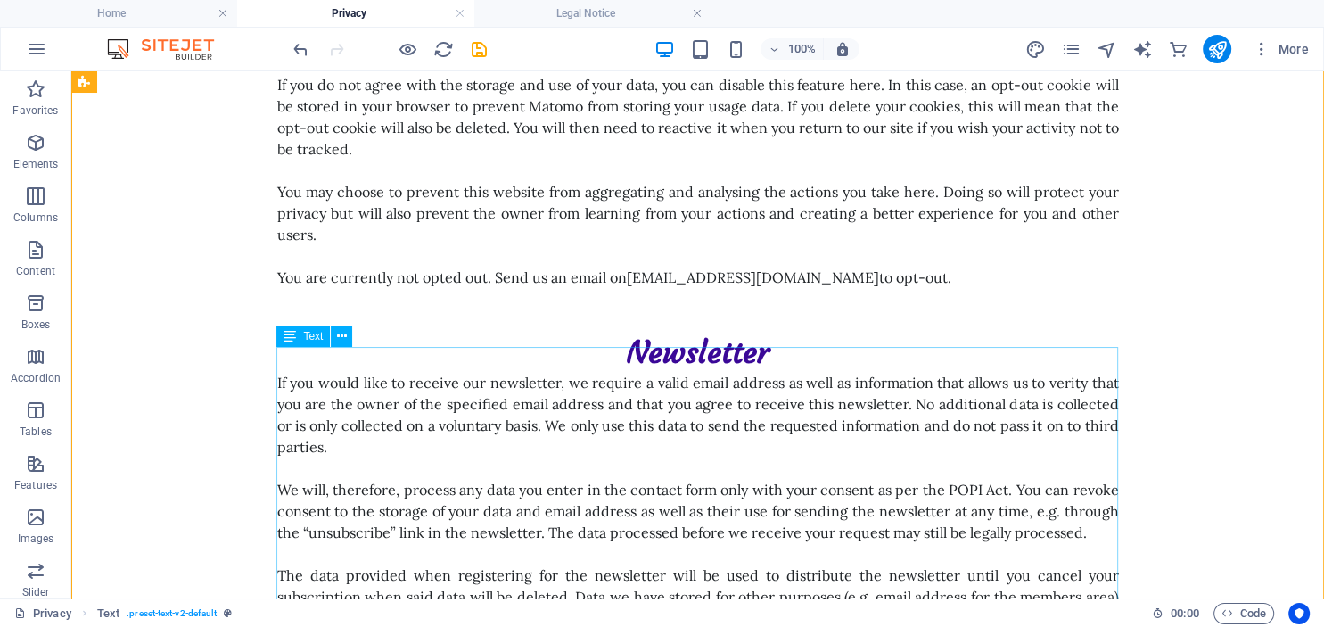
scroll to position [5083, 0]
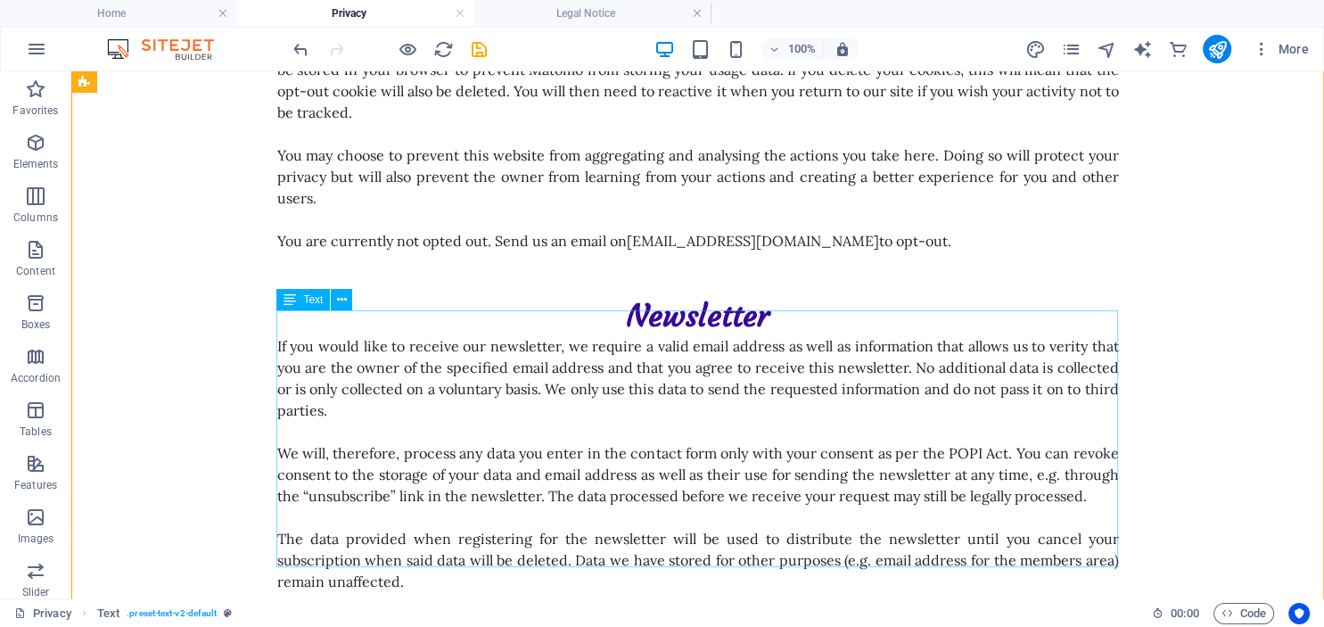
click at [758, 447] on div "If you would like to receive our newsletter, we require a valid email address a…" at bounding box center [697, 463] width 841 height 257
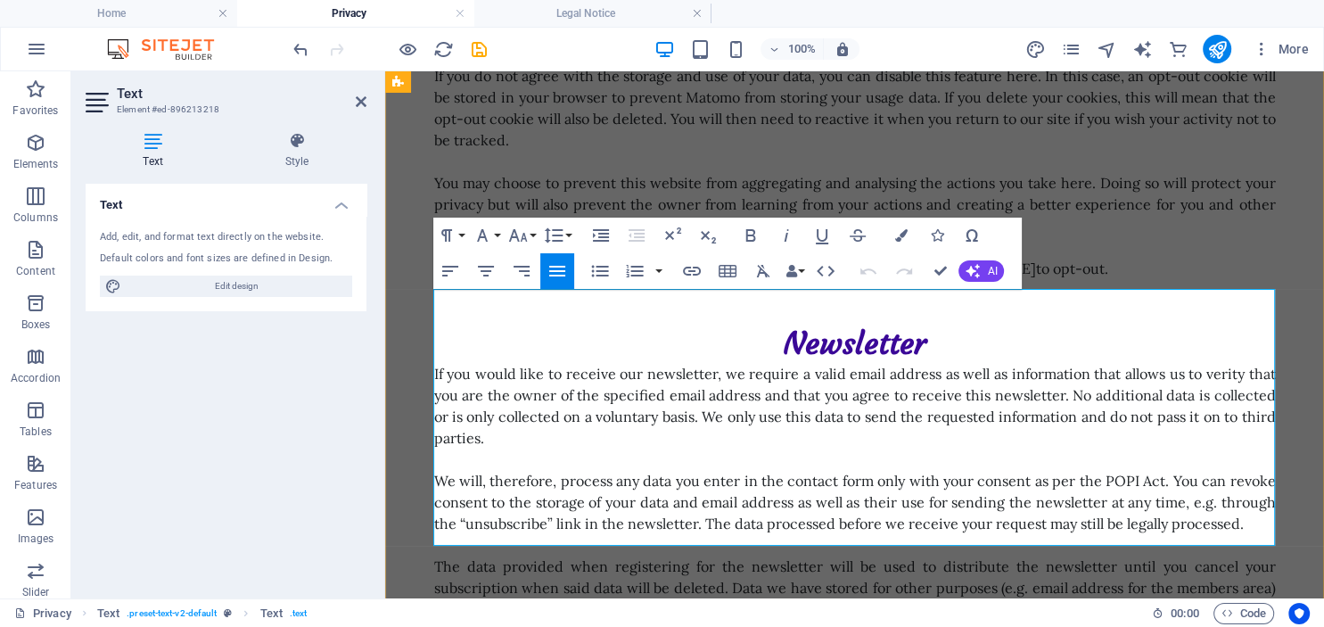
scroll to position [5104, 0]
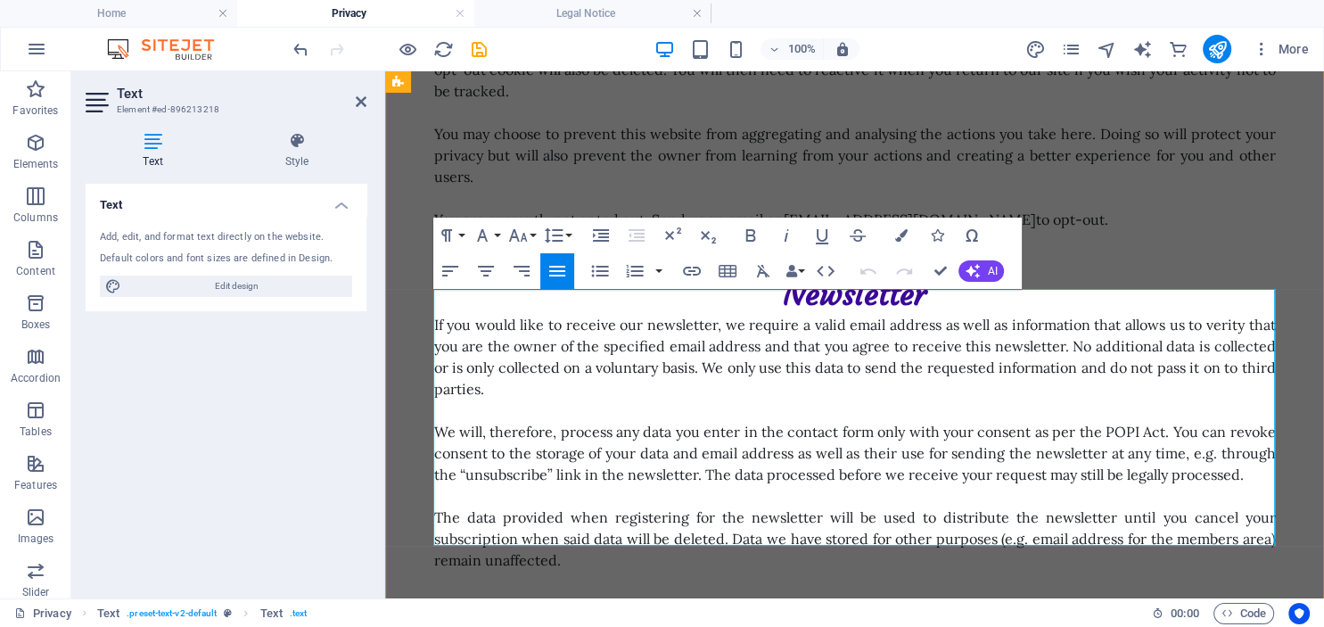
click at [1140, 421] on p "We will, therefore, process any data you enter in the contact form only with yo…" at bounding box center [854, 453] width 841 height 64
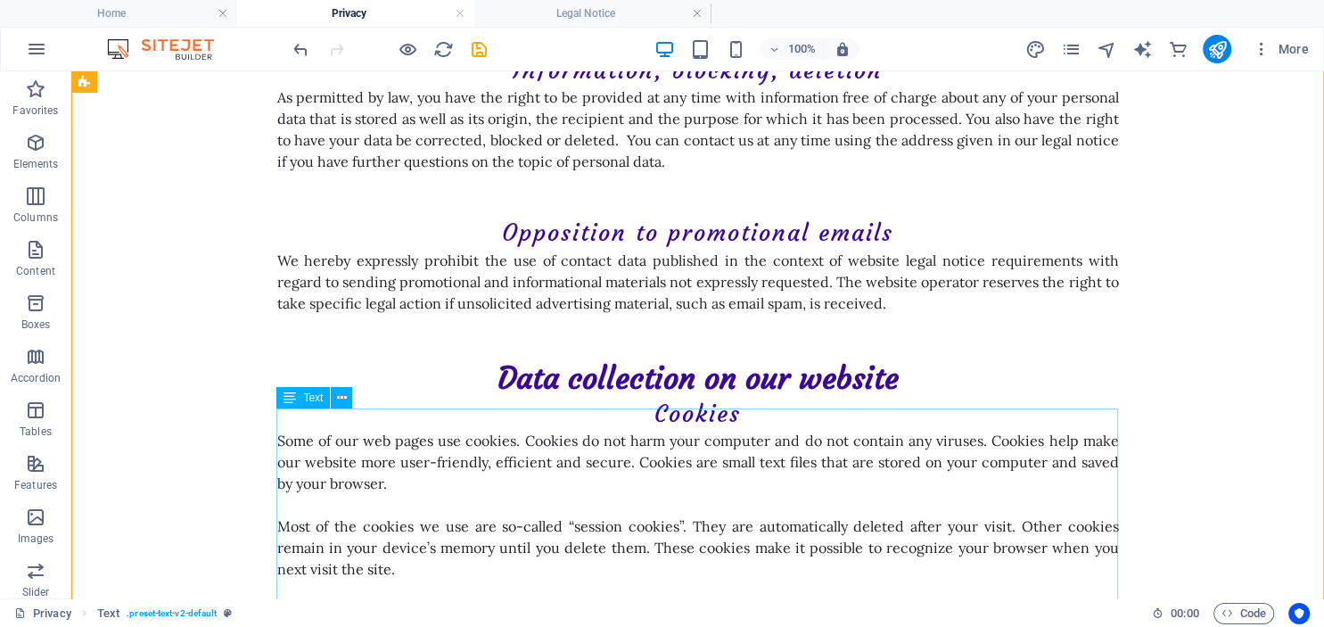
scroll to position [2541, 0]
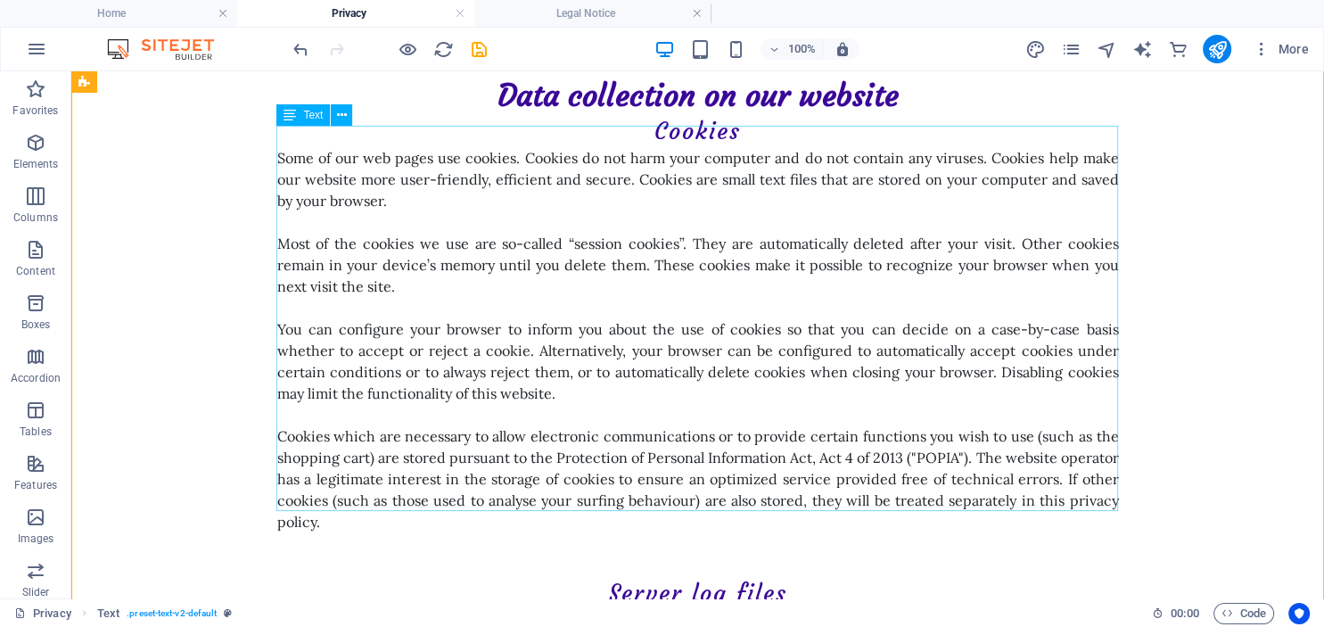
click at [690, 390] on div "Some of our web pages use cookies. Cookies do not harm your computer and do not…" at bounding box center [697, 339] width 841 height 385
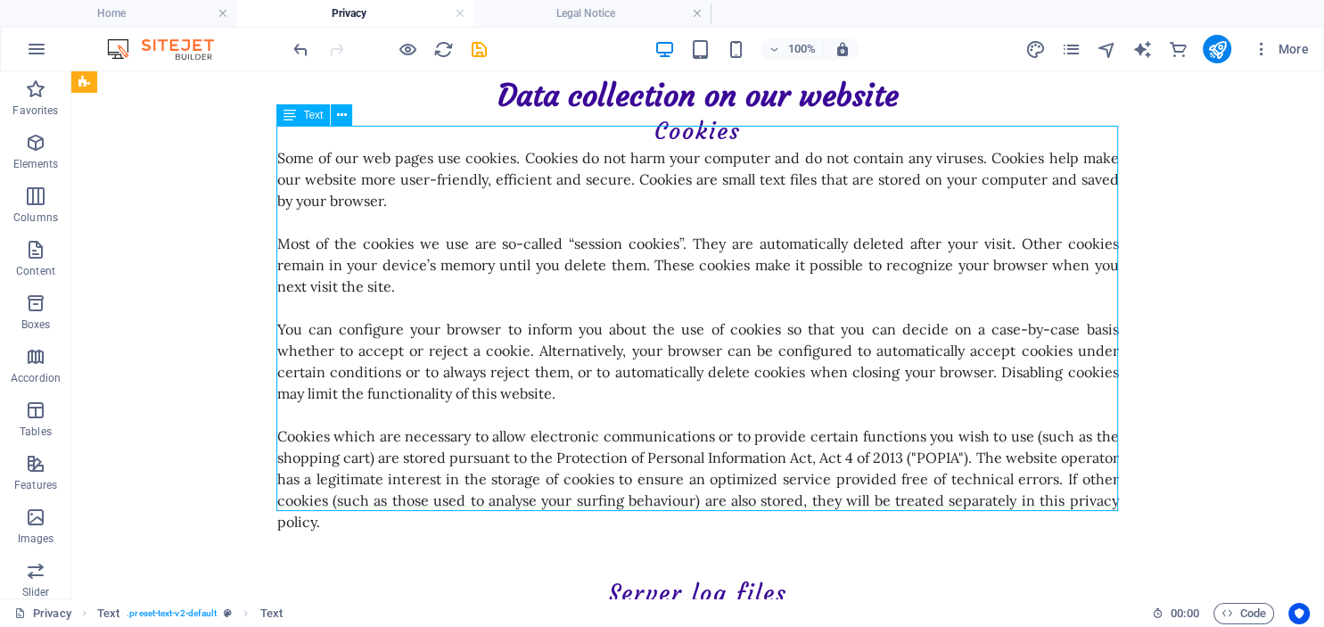
click at [690, 390] on div "Some of our web pages use cookies. Cookies do not harm your computer and do not…" at bounding box center [697, 339] width 841 height 385
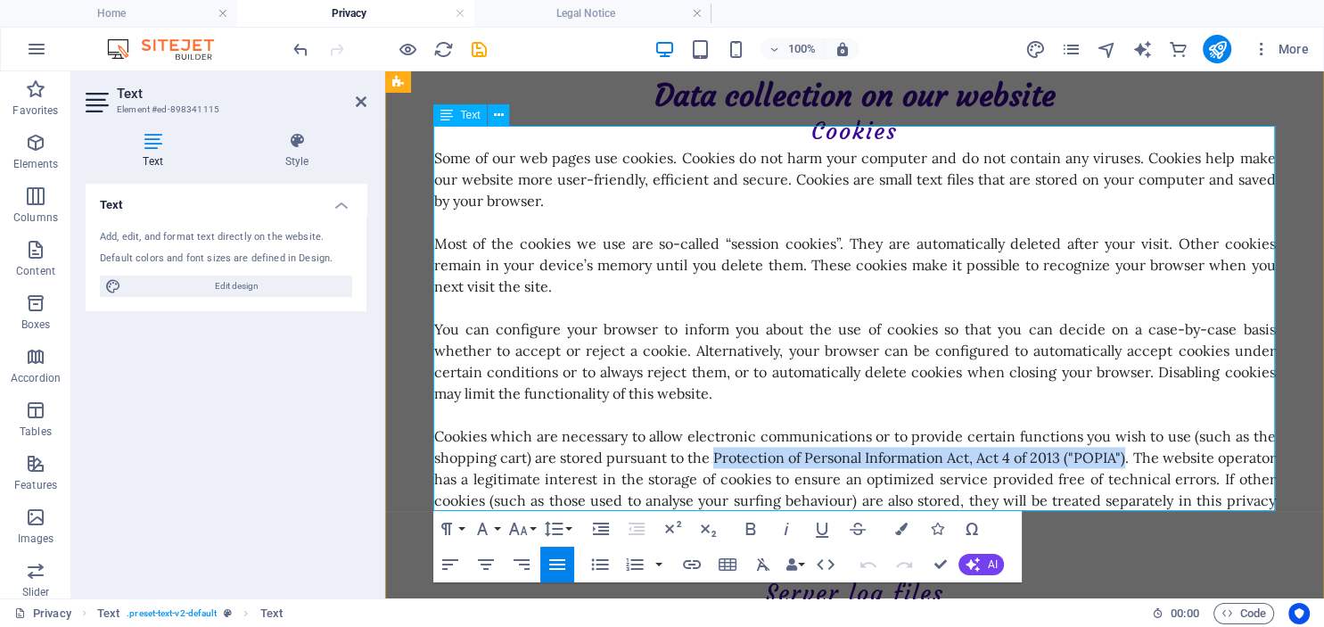
drag, startPoint x: 714, startPoint y: 437, endPoint x: 1124, endPoint y: 428, distance: 410.1
click at [1124, 428] on p "Cookies which are necessary to allow electronic communications or to provide ce…" at bounding box center [854, 478] width 841 height 107
copy p "Protection of Personal Information Act, Act 4 of 2013 ("POPIA")"
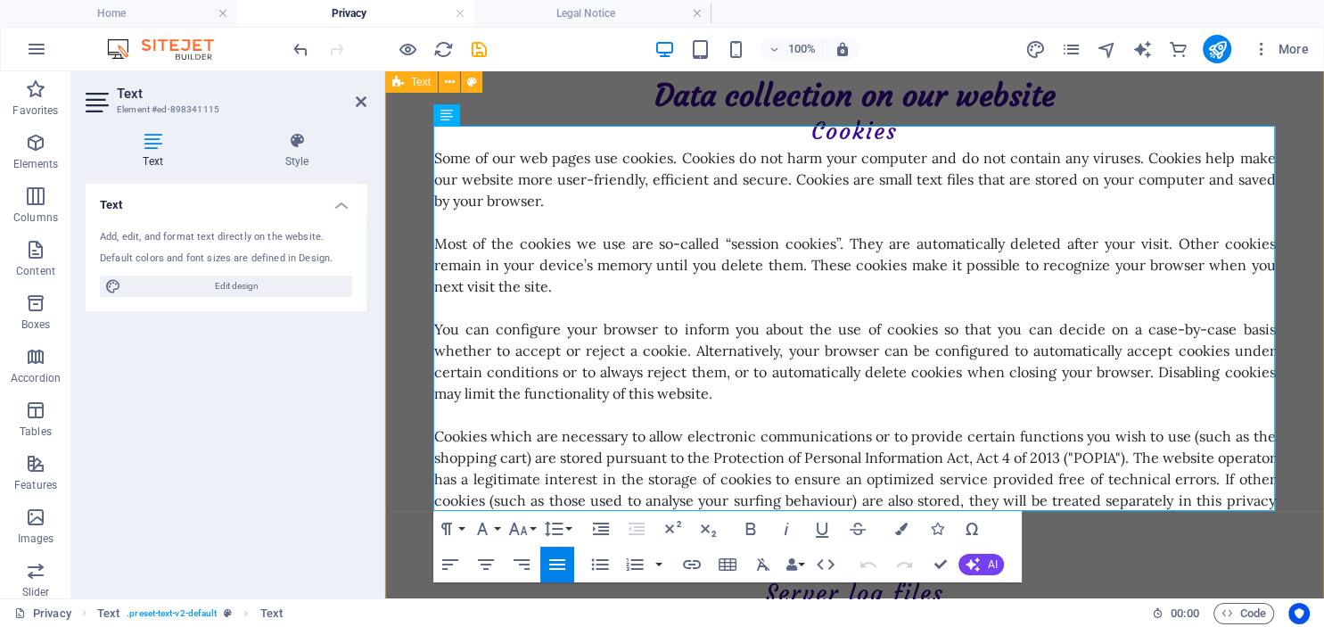
click at [405, 431] on div "Privacy Policy An overview of data protection General The following gives a sim…" at bounding box center [854, 392] width 939 height 5625
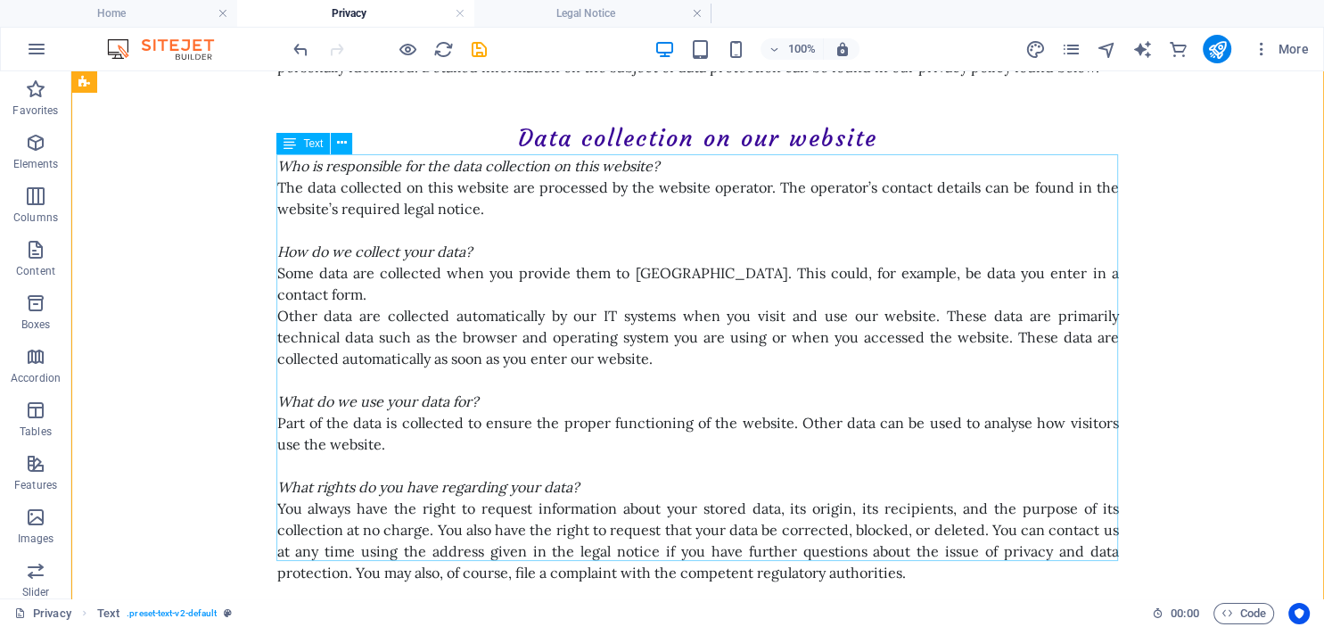
scroll to position [0, 0]
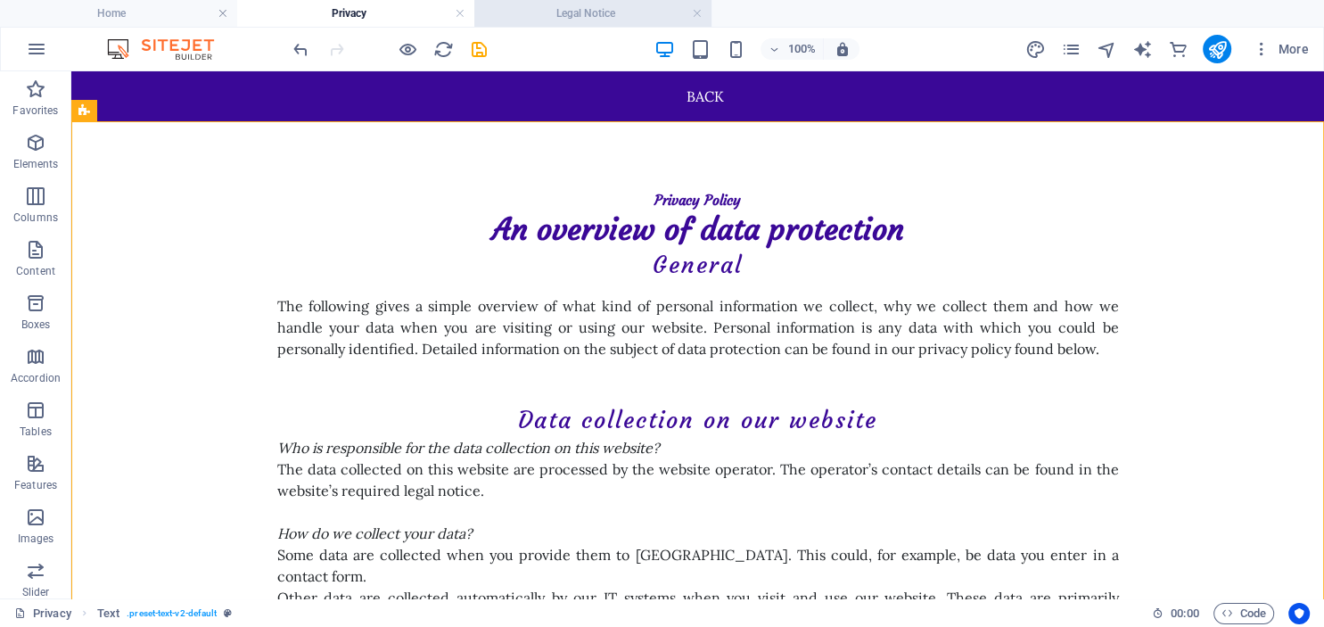
click at [556, 12] on h4 "Legal Notice" at bounding box center [592, 14] width 237 height 20
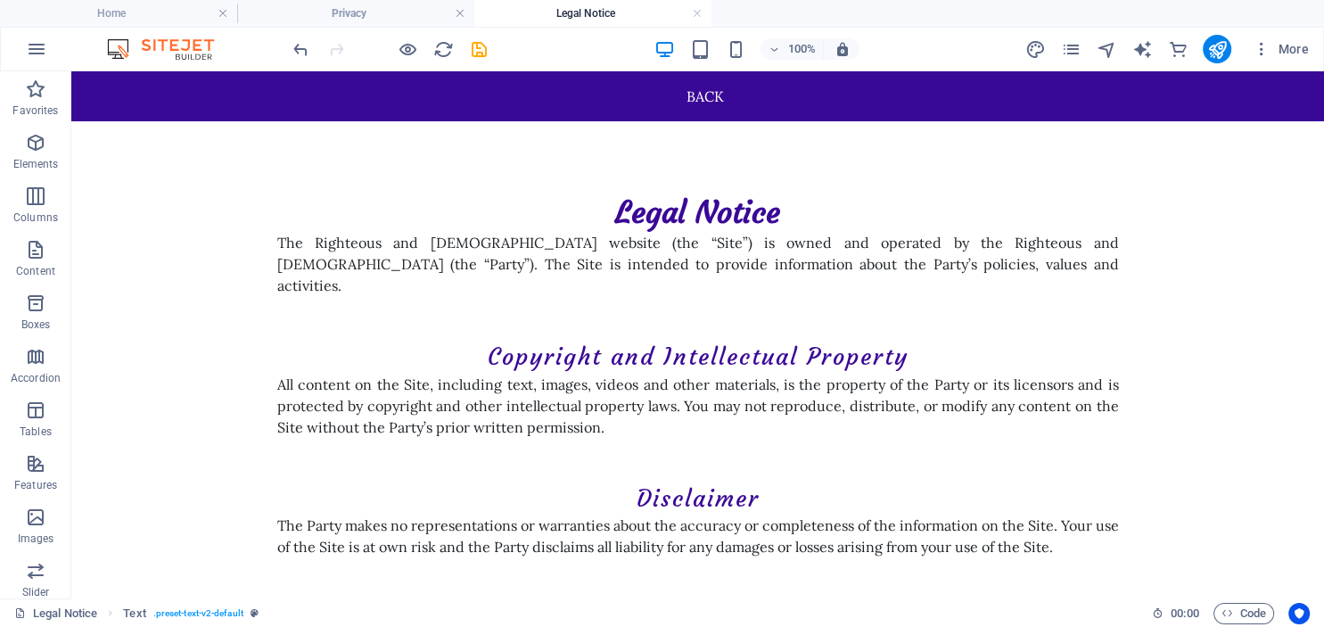
click at [571, 14] on h4 "Legal Notice" at bounding box center [592, 14] width 237 height 20
